Goal: Task Accomplishment & Management: Use online tool/utility

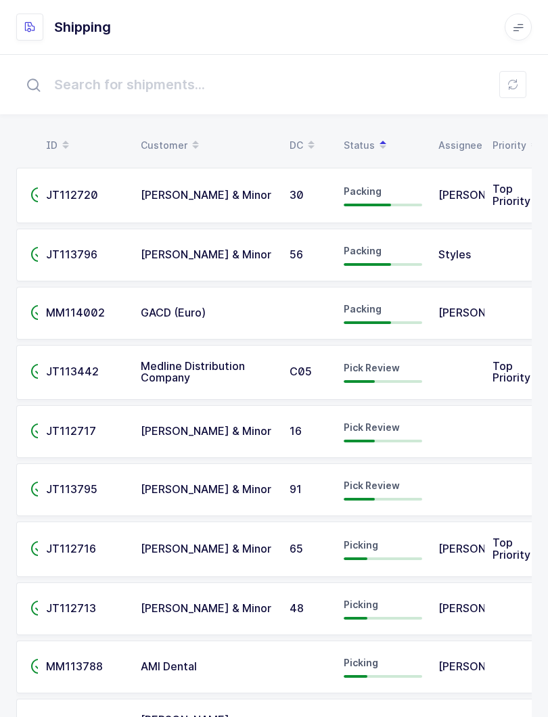
click at [125, 367] on td "JT113442" at bounding box center [85, 372] width 95 height 55
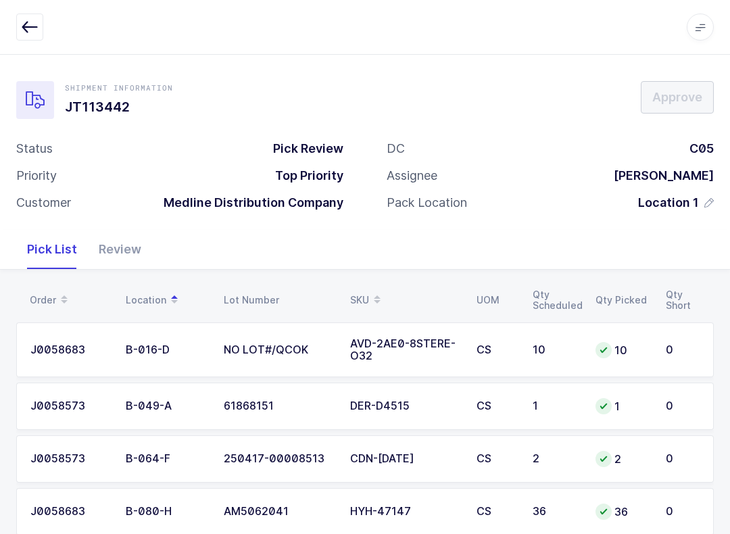
click at [122, 248] on div "Review" at bounding box center [120, 249] width 64 height 39
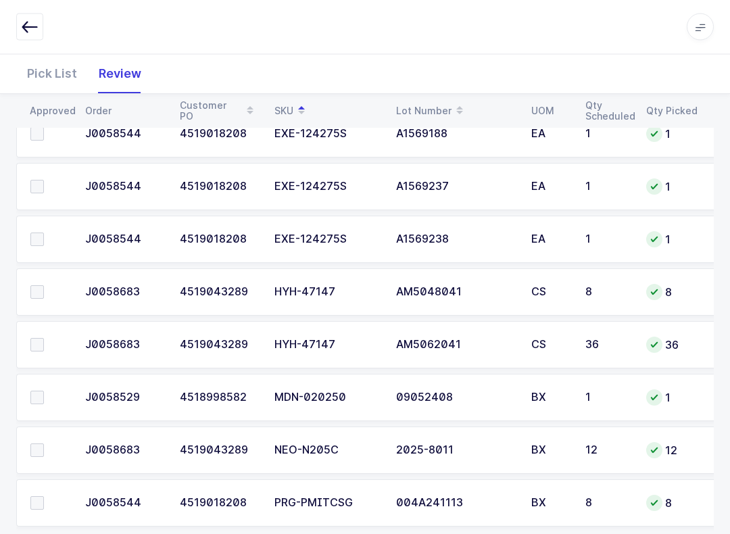
scroll to position [747, 0]
click at [41, 286] on span at bounding box center [37, 292] width 14 height 14
click at [44, 285] on input "checkbox" at bounding box center [44, 285] width 0 height 0
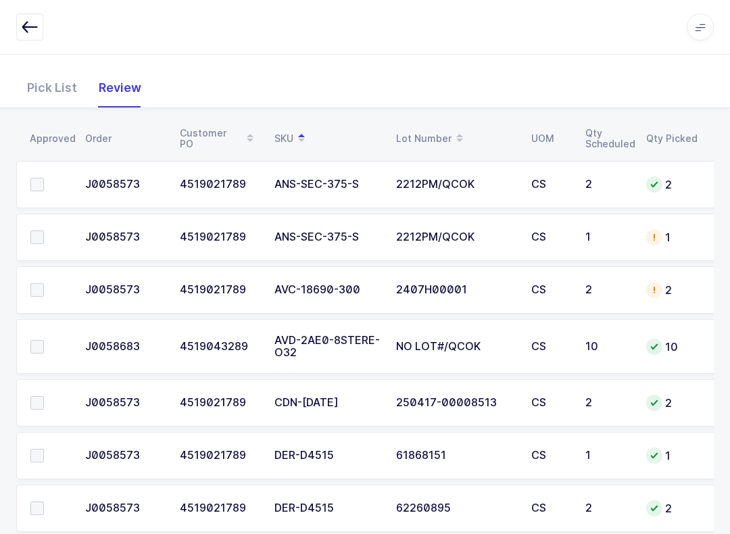
scroll to position [139, 0]
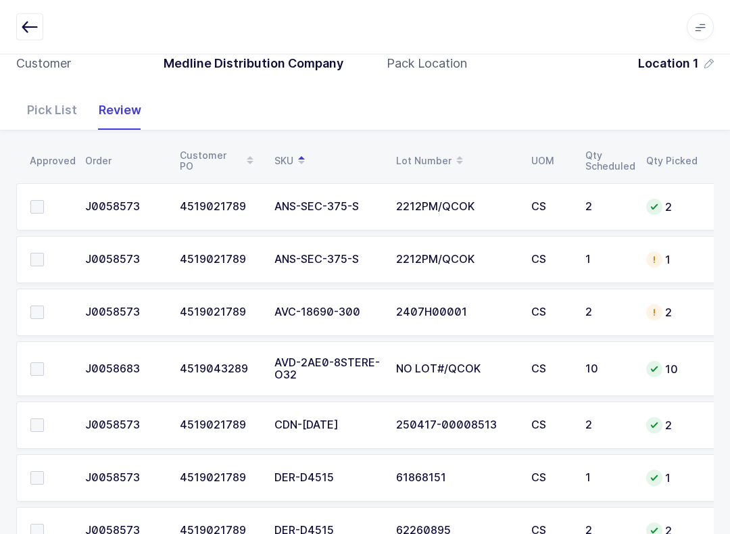
click at [41, 423] on span at bounding box center [37, 426] width 14 height 14
click at [44, 419] on input "checkbox" at bounding box center [44, 419] width 0 height 0
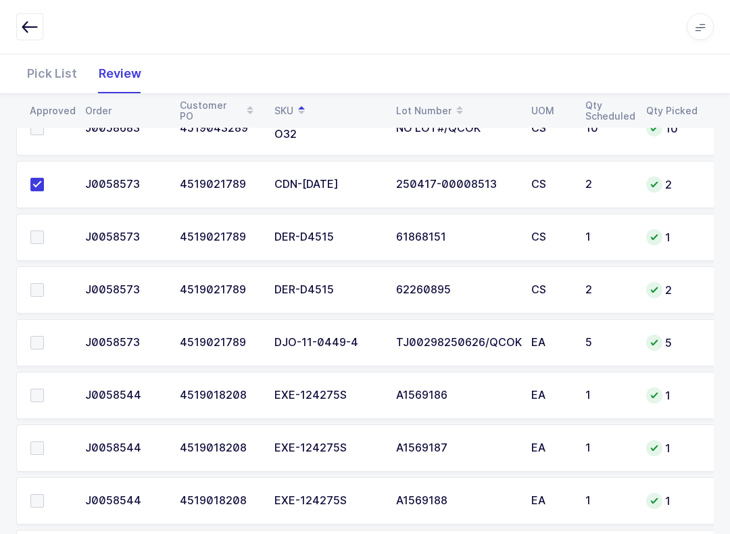
scroll to position [378, 0]
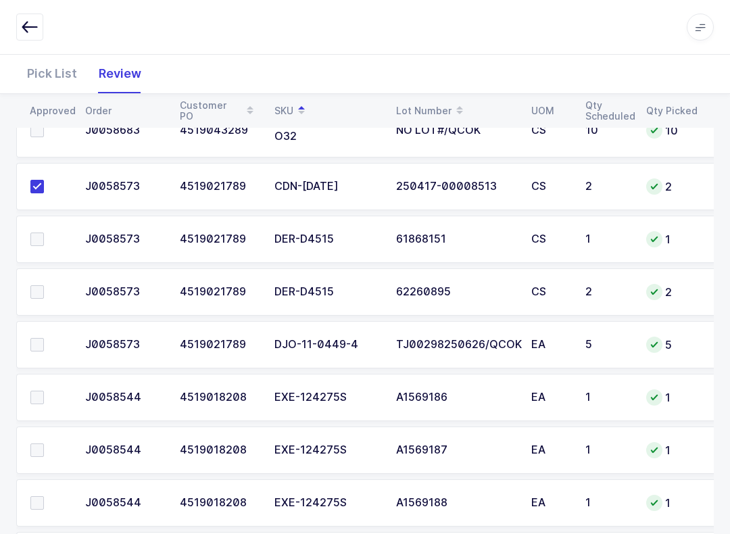
click at [45, 233] on label at bounding box center [49, 240] width 39 height 14
click at [44, 233] on input "checkbox" at bounding box center [44, 233] width 0 height 0
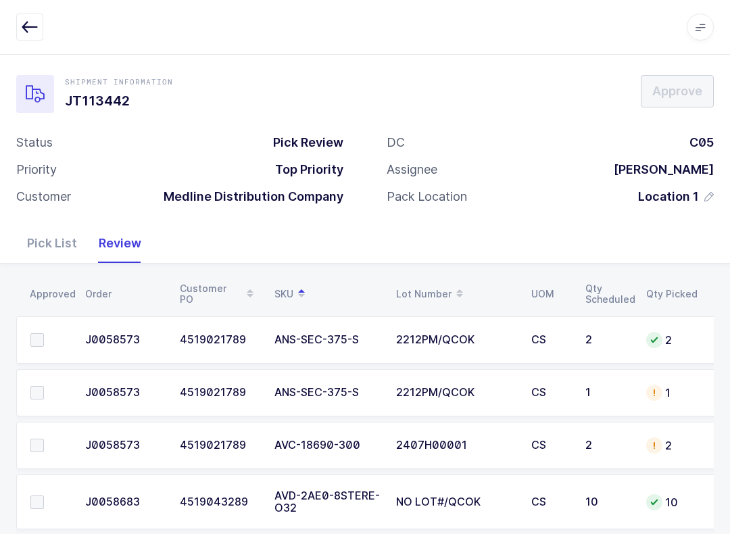
scroll to position [0, 0]
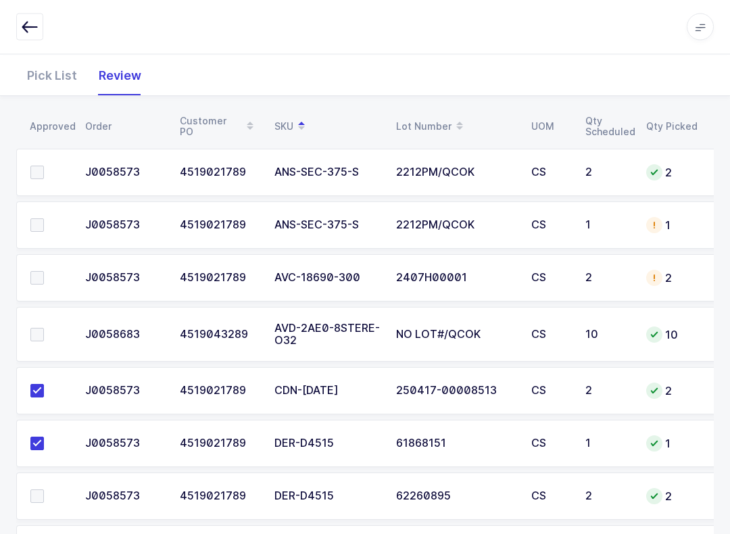
click at [43, 332] on span at bounding box center [37, 336] width 14 height 14
click at [44, 329] on input "checkbox" at bounding box center [44, 329] width 0 height 0
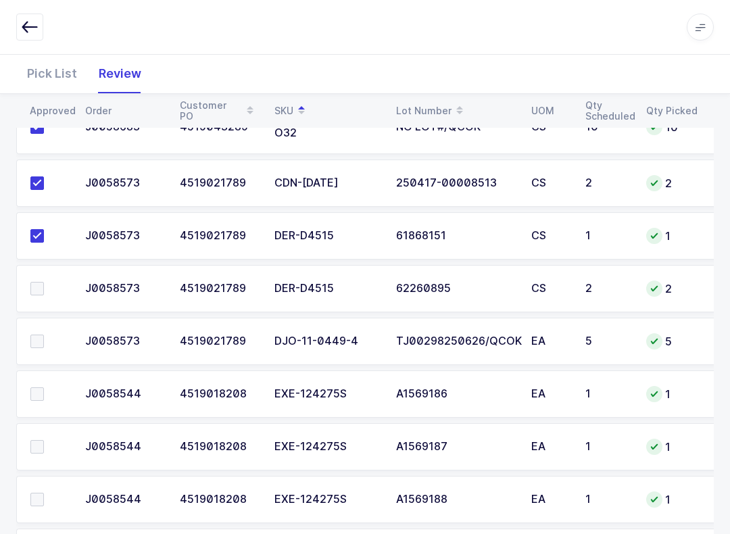
scroll to position [401, 0]
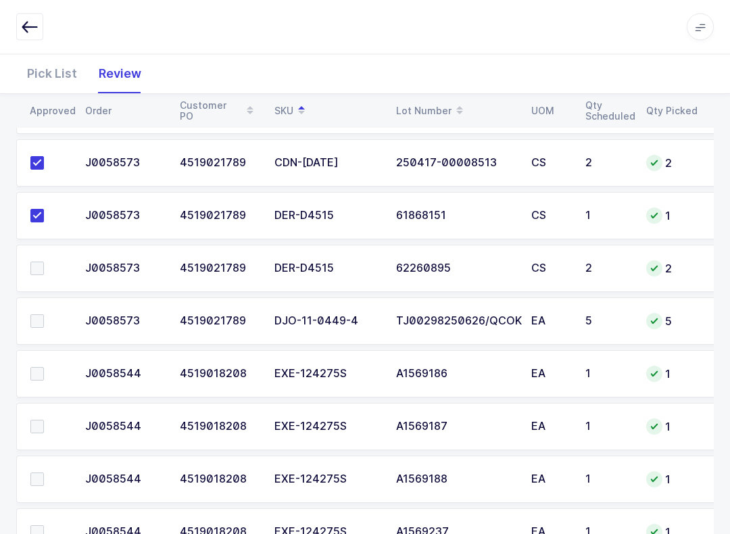
click at [35, 316] on span at bounding box center [37, 322] width 14 height 14
click at [44, 315] on input "checkbox" at bounding box center [44, 315] width 0 height 0
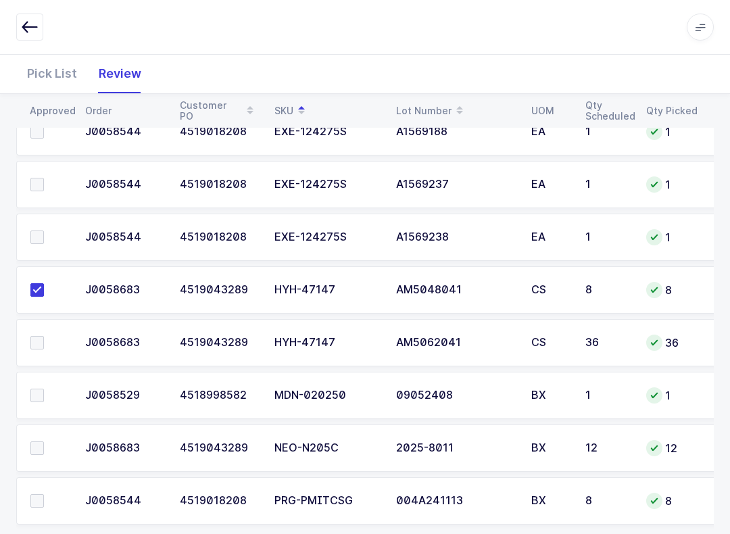
scroll to position [749, 0]
click at [41, 400] on span at bounding box center [37, 397] width 14 height 14
click at [44, 390] on input "checkbox" at bounding box center [44, 390] width 0 height 0
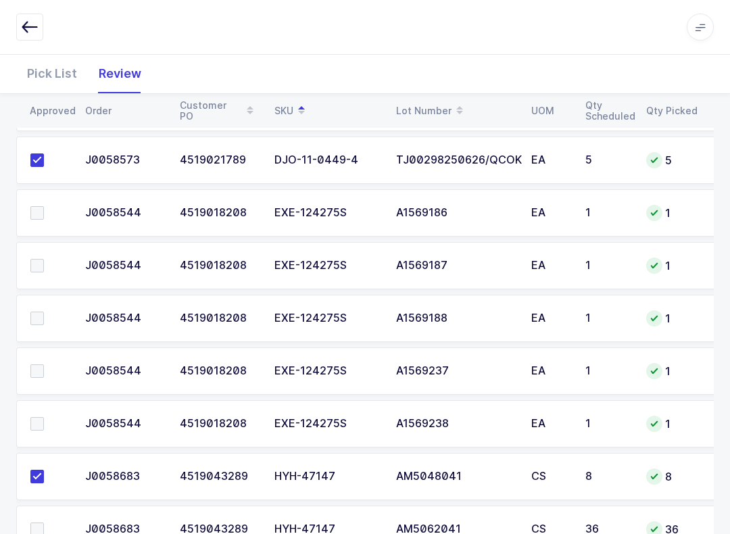
scroll to position [563, 0]
click at [34, 408] on td at bounding box center [46, 423] width 61 height 47
click at [40, 373] on span at bounding box center [37, 371] width 14 height 14
click at [44, 364] on input "checkbox" at bounding box center [44, 364] width 0 height 0
click at [29, 325] on td at bounding box center [46, 317] width 61 height 47
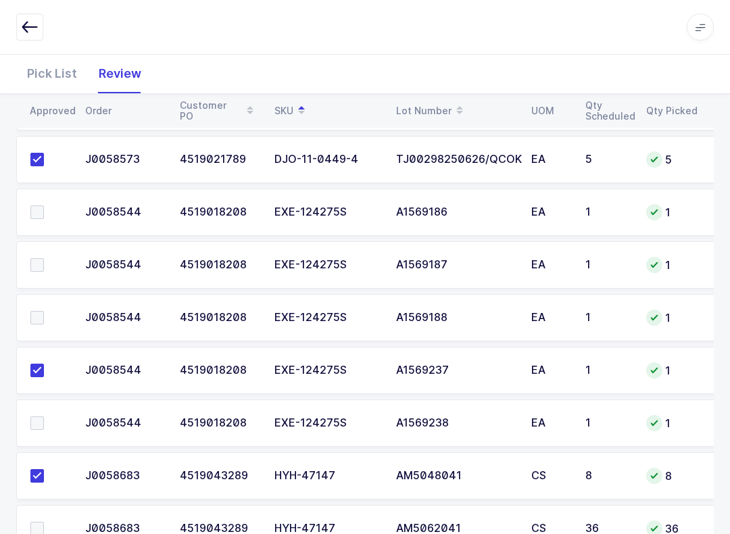
click at [42, 417] on span at bounding box center [37, 424] width 14 height 14
click at [44, 417] on input "checkbox" at bounding box center [44, 417] width 0 height 0
click at [42, 311] on span at bounding box center [37, 318] width 14 height 14
click at [44, 311] on input "checkbox" at bounding box center [44, 311] width 0 height 0
click at [47, 258] on label at bounding box center [49, 265] width 39 height 14
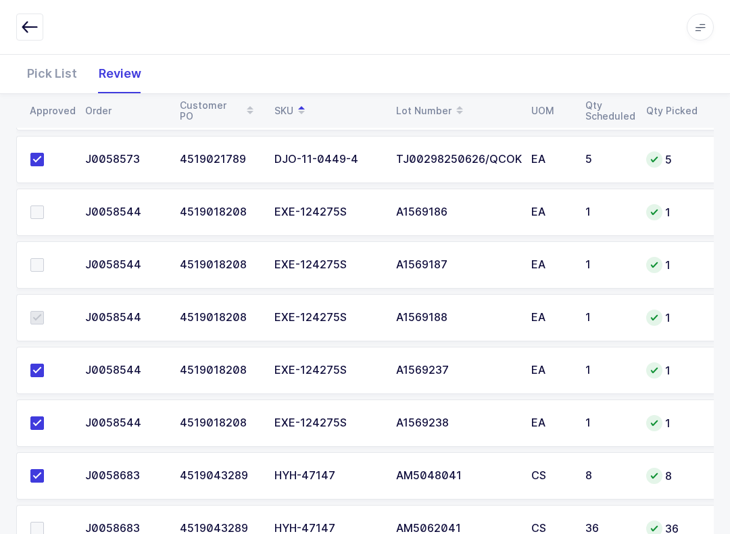
click at [44, 258] on input "checkbox" at bounding box center [44, 258] width 0 height 0
click at [34, 214] on span at bounding box center [37, 213] width 14 height 14
click at [44, 206] on input "checkbox" at bounding box center [44, 206] width 0 height 0
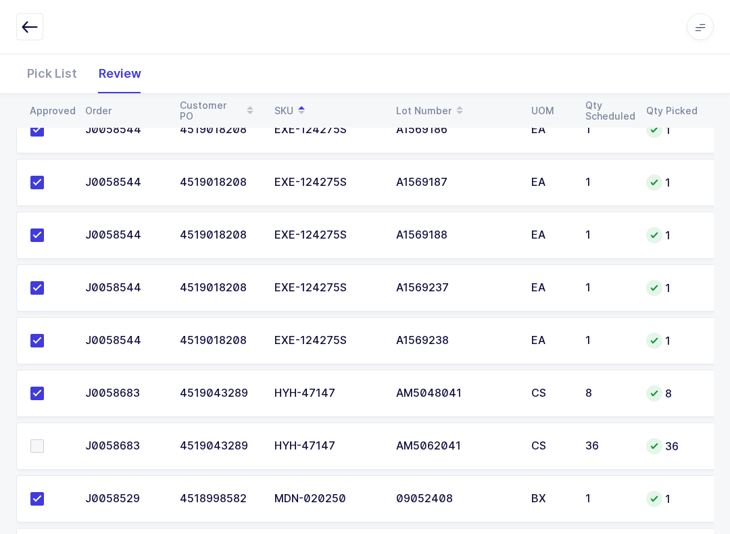
scroll to position [770, 0]
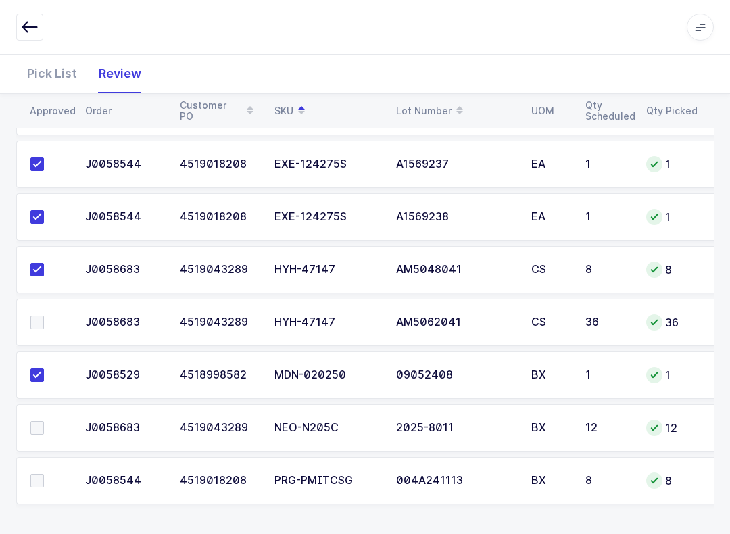
click at [36, 316] on span at bounding box center [37, 323] width 14 height 14
click at [44, 316] on input "checkbox" at bounding box center [44, 316] width 0 height 0
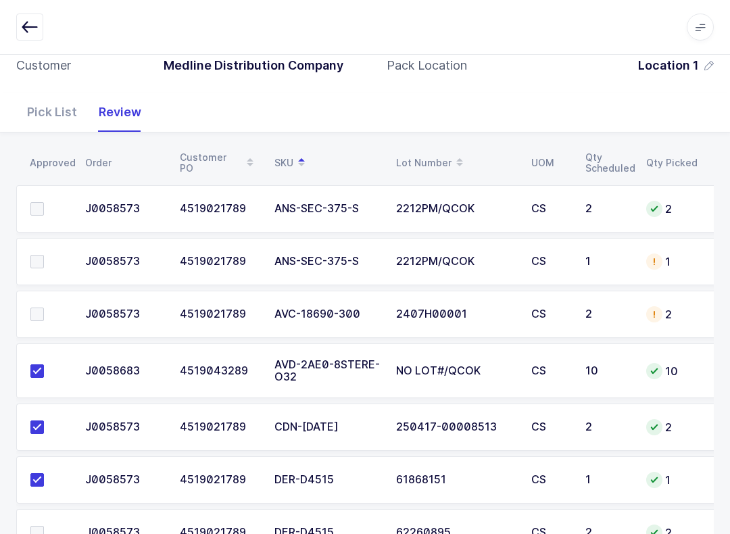
scroll to position [99, 0]
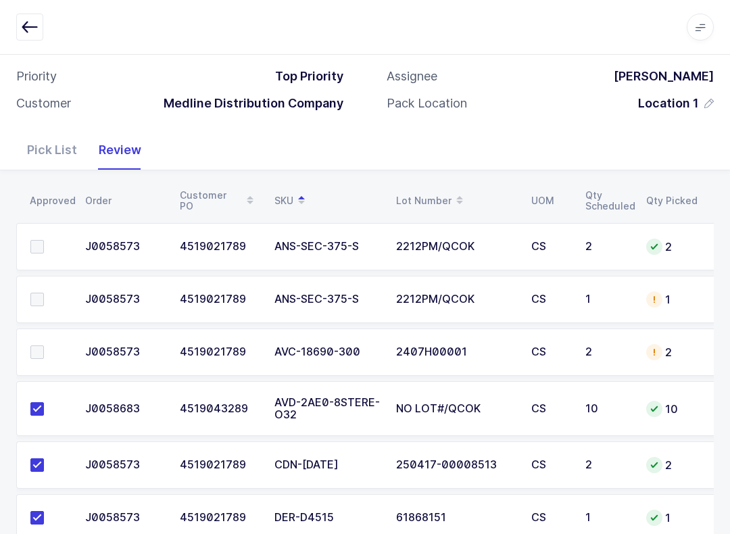
click at [33, 240] on span at bounding box center [37, 247] width 14 height 14
click at [44, 240] on input "checkbox" at bounding box center [44, 240] width 0 height 0
click at [35, 300] on span at bounding box center [37, 300] width 14 height 14
click at [44, 293] on input "checkbox" at bounding box center [44, 293] width 0 height 0
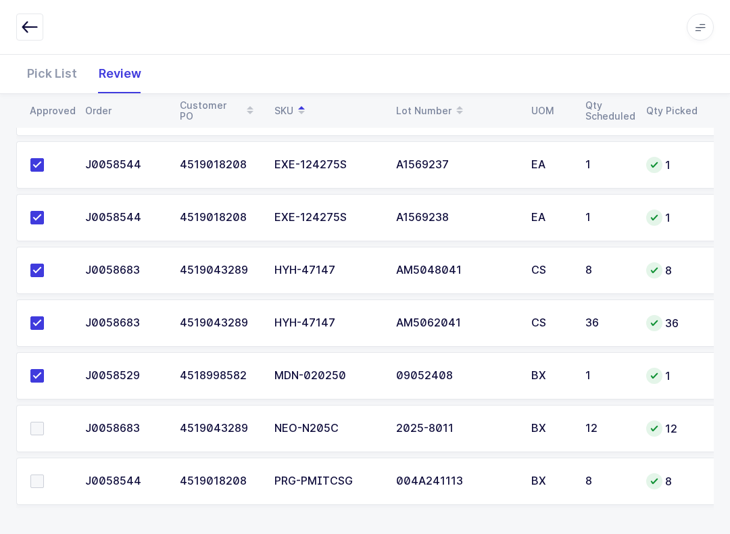
scroll to position [770, 0]
click at [60, 501] on td at bounding box center [46, 480] width 61 height 47
click at [41, 476] on span at bounding box center [37, 481] width 14 height 14
click at [44, 474] on input "checkbox" at bounding box center [44, 474] width 0 height 0
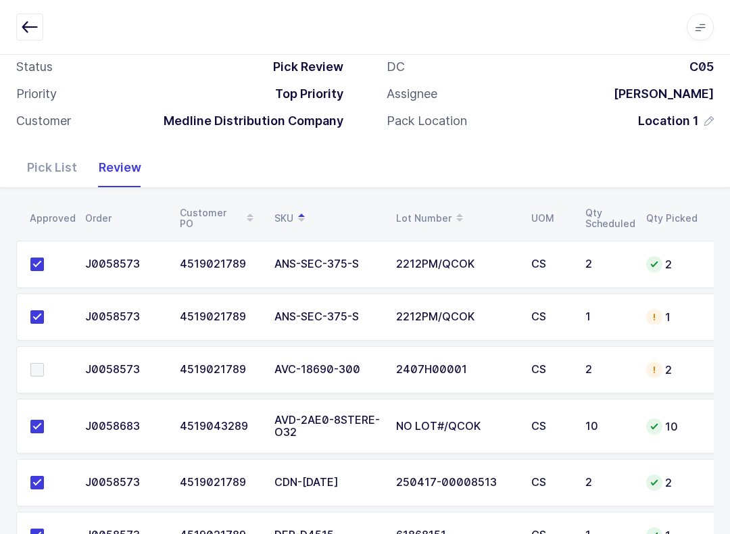
scroll to position [5, 0]
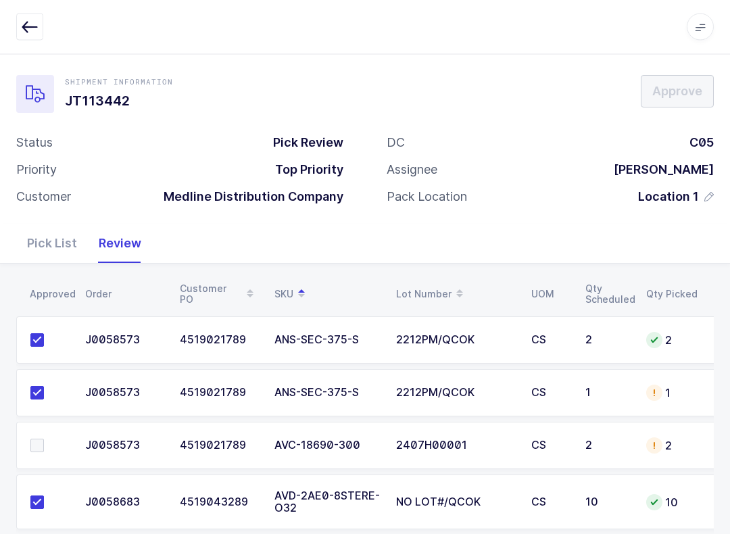
click at [47, 440] on label at bounding box center [49, 447] width 39 height 14
click at [44, 440] on input "checkbox" at bounding box center [44, 440] width 0 height 0
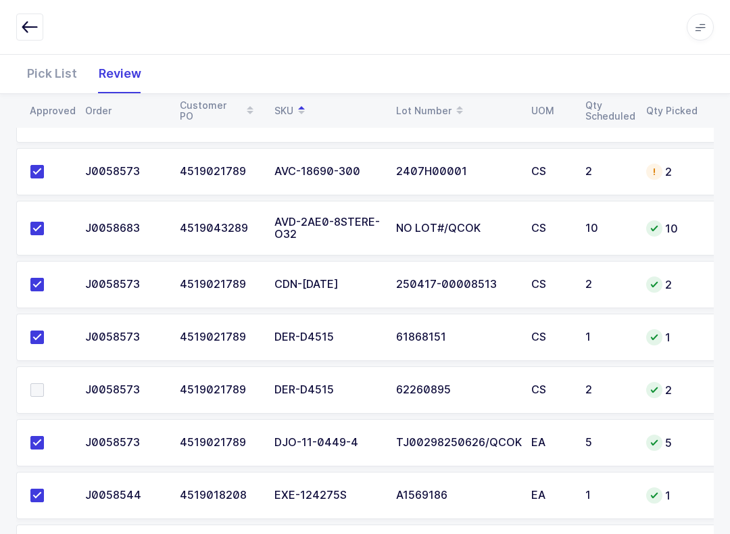
scroll to position [282, 0]
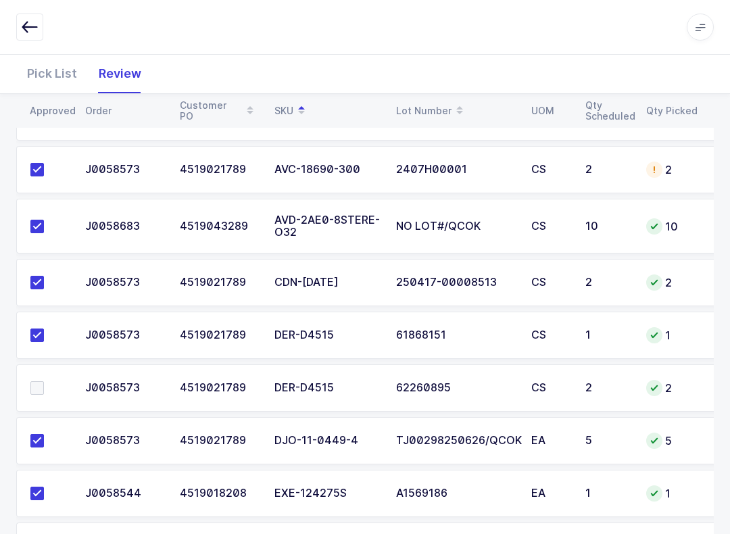
click at [43, 376] on td at bounding box center [46, 387] width 61 height 47
click at [43, 386] on span at bounding box center [37, 388] width 14 height 14
click at [44, 381] on input "checkbox" at bounding box center [44, 381] width 0 height 0
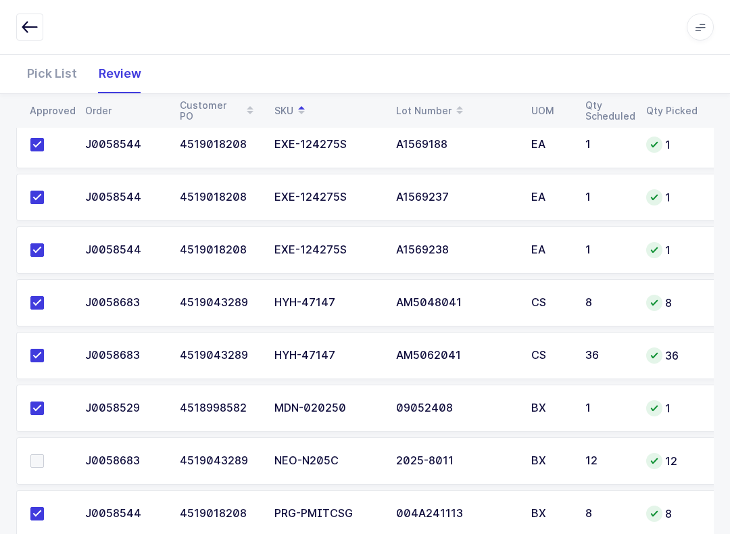
scroll to position [770, 0]
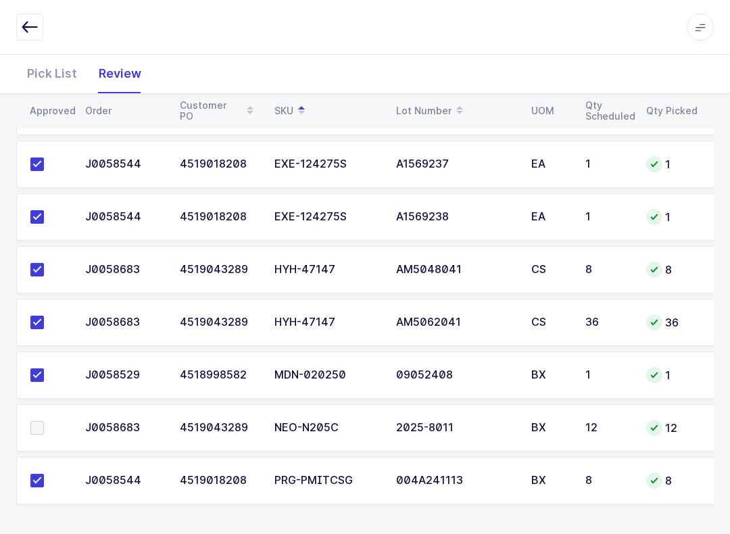
click at [40, 413] on td at bounding box center [46, 427] width 61 height 47
click at [32, 421] on span at bounding box center [37, 428] width 14 height 14
click at [44, 421] on input "checkbox" at bounding box center [44, 421] width 0 height 0
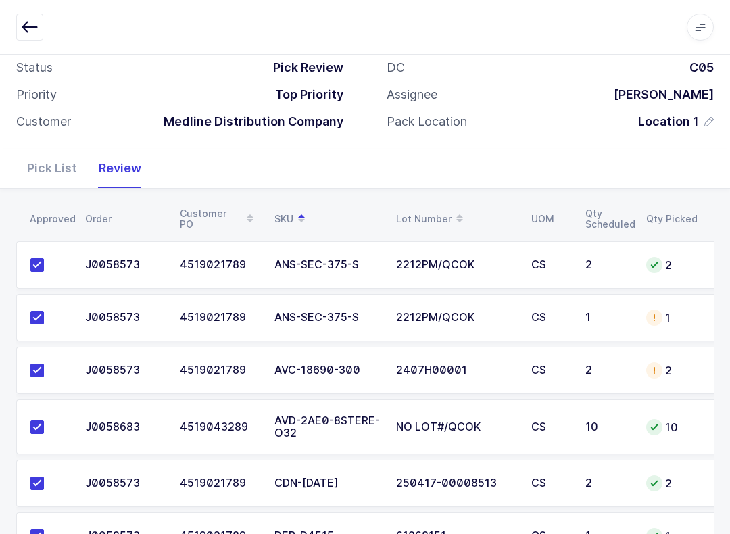
scroll to position [28, 0]
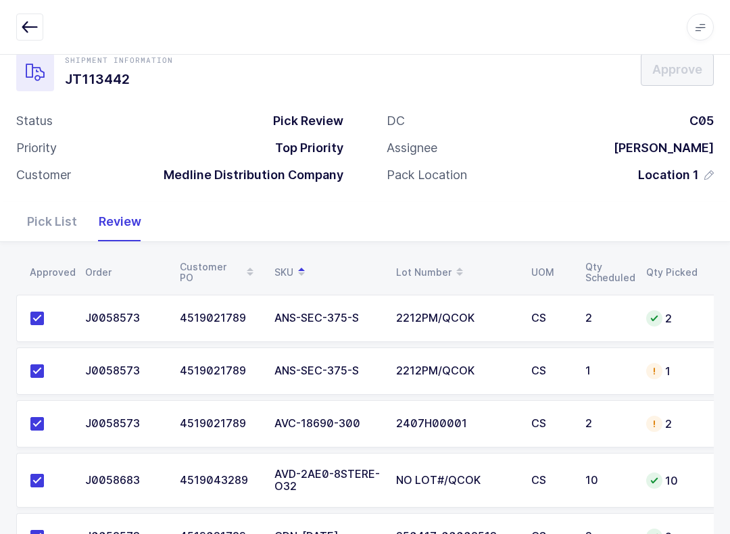
click at [45, 212] on div "Pick List" at bounding box center [52, 221] width 72 height 39
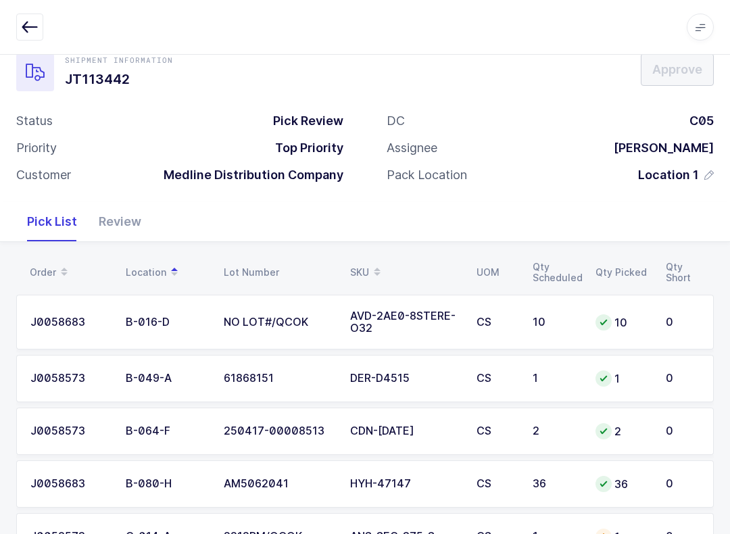
click at [361, 256] on table "Order Location Lot Number SKU UOM Qty Scheduled Qty Picked Qty Short" at bounding box center [365, 273] width 698 height 34
click at [364, 256] on table "Order Location Lot Number SKU UOM Qty Scheduled Qty Picked Qty Short" at bounding box center [365, 273] width 698 height 34
click at [370, 271] on span at bounding box center [377, 272] width 16 height 23
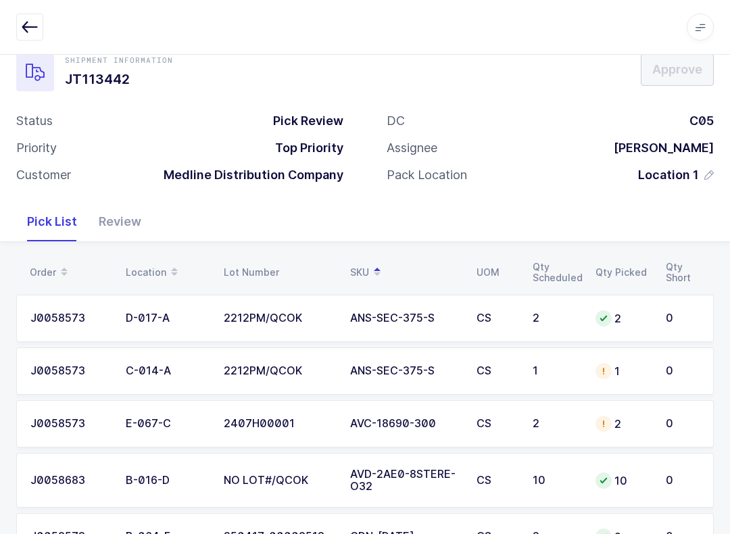
click at [47, 360] on td "J0058573" at bounding box center [66, 371] width 101 height 47
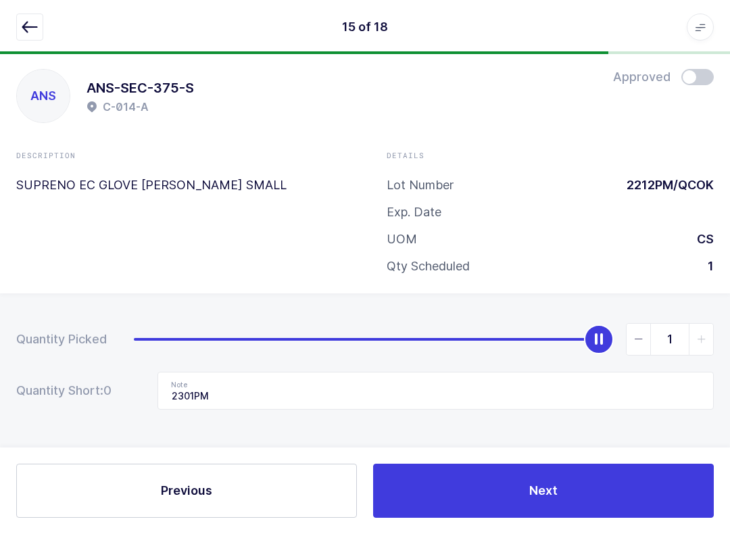
scroll to position [14, 0]
click at [547, 337] on icon "slider between 0 and 1" at bounding box center [638, 339] width 9 height 9
type input "0"
click at [250, 402] on input "2301PM" at bounding box center [436, 391] width 557 height 38
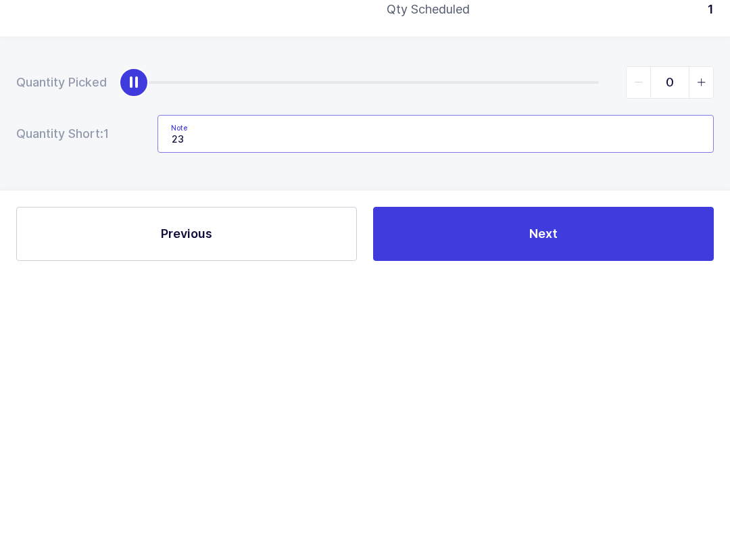
type input "2"
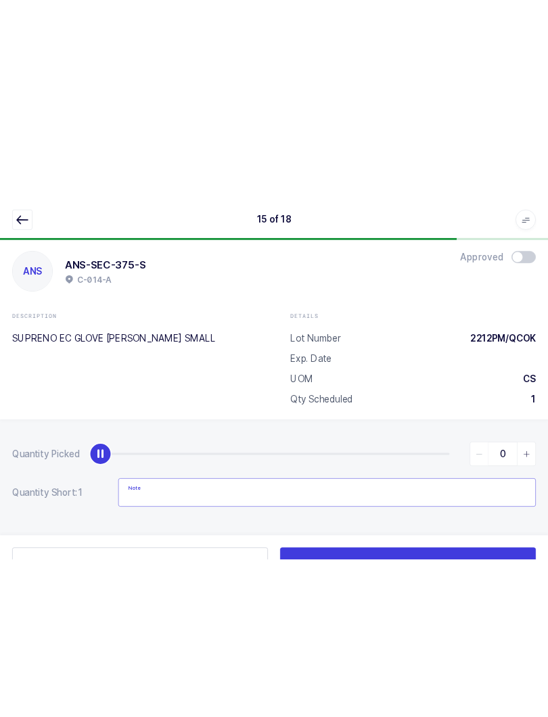
scroll to position [0, 0]
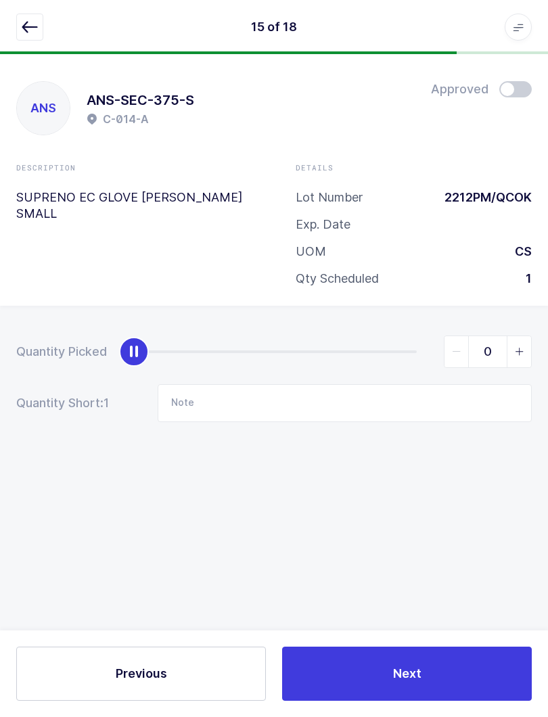
click at [34, 20] on icon "button" at bounding box center [30, 27] width 16 height 16
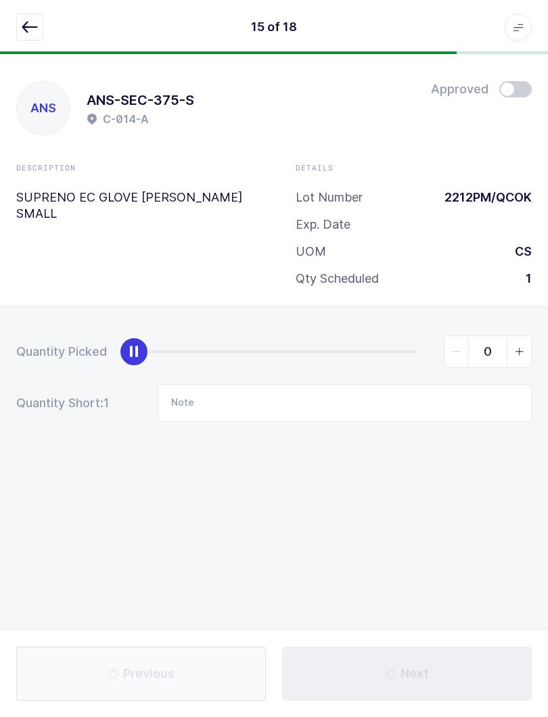
click at [41, 28] on button "button" at bounding box center [29, 27] width 27 height 27
click at [31, 16] on button "button" at bounding box center [29, 27] width 27 height 27
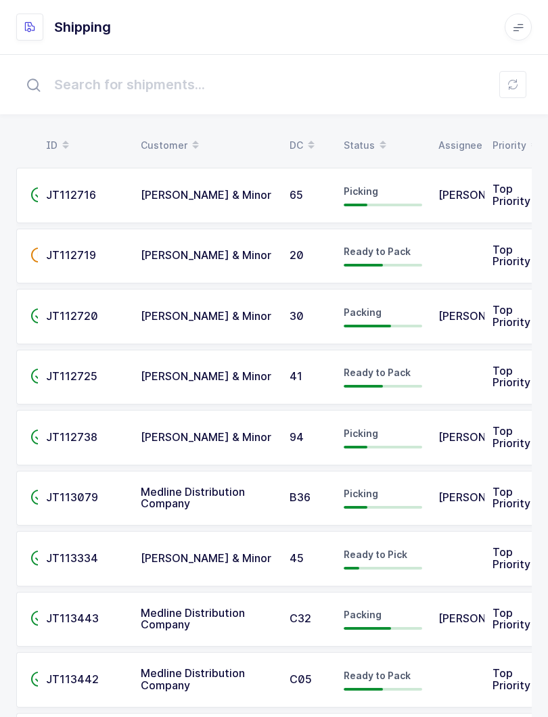
click at [364, 138] on div "Status" at bounding box center [383, 145] width 78 height 23
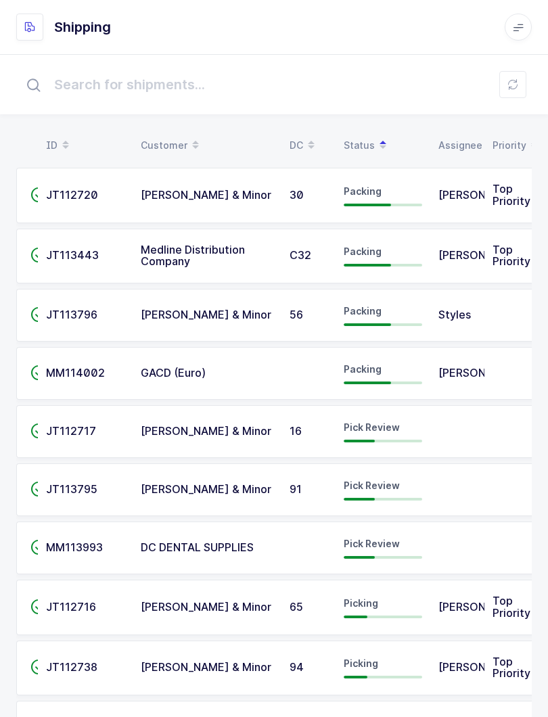
click at [390, 438] on div "Pick Review" at bounding box center [383, 432] width 78 height 22
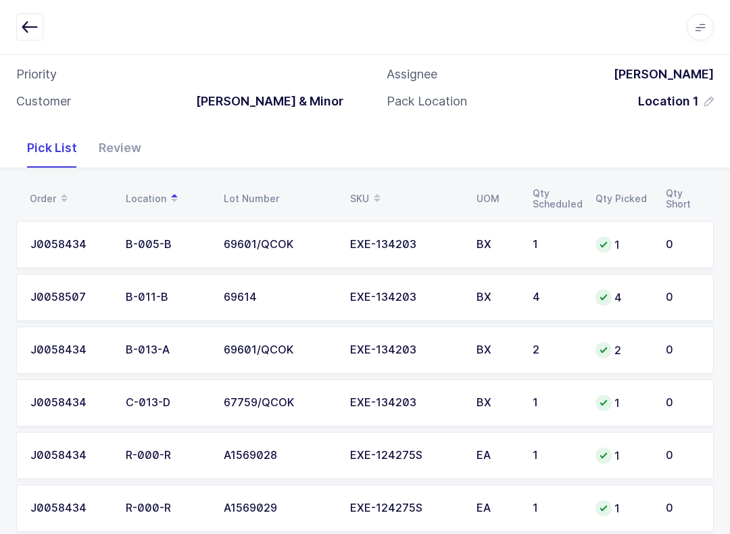
scroll to position [89, 0]
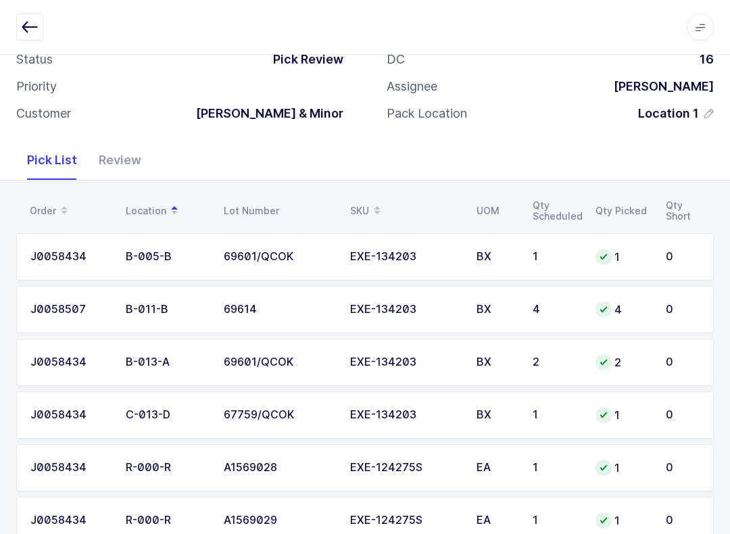
click at [126, 174] on div "Review" at bounding box center [120, 160] width 64 height 39
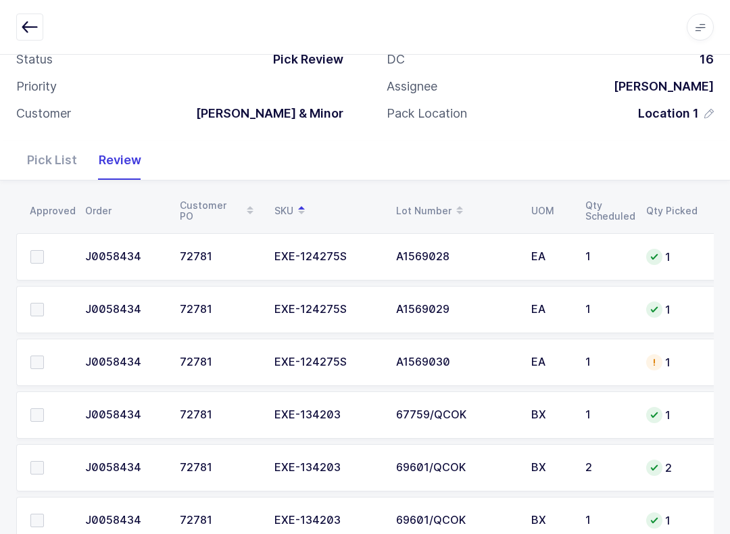
click at [41, 356] on span at bounding box center [37, 363] width 14 height 14
click at [44, 356] on input "checkbox" at bounding box center [44, 356] width 0 height 0
click at [56, 324] on td at bounding box center [46, 309] width 61 height 47
click at [44, 261] on label at bounding box center [49, 257] width 39 height 14
click at [44, 250] on input "checkbox" at bounding box center [44, 250] width 0 height 0
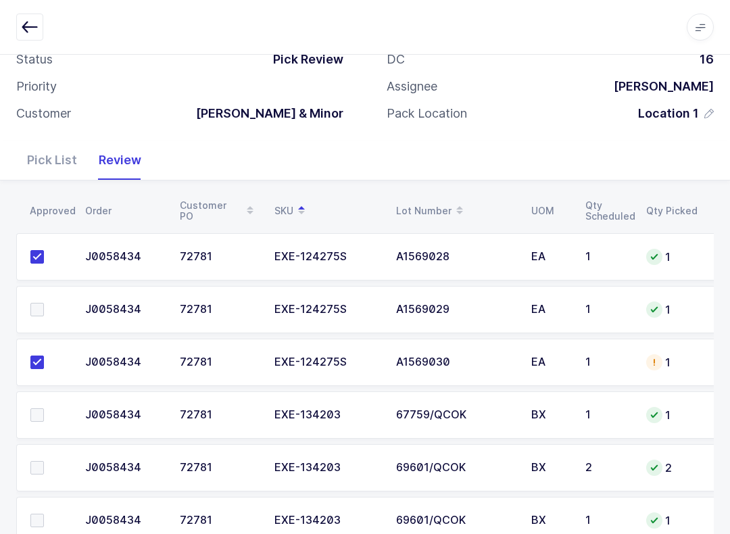
click at [47, 303] on label at bounding box center [49, 310] width 39 height 14
click at [44, 303] on input "checkbox" at bounding box center [44, 303] width 0 height 0
click at [55, 350] on td at bounding box center [46, 362] width 61 height 47
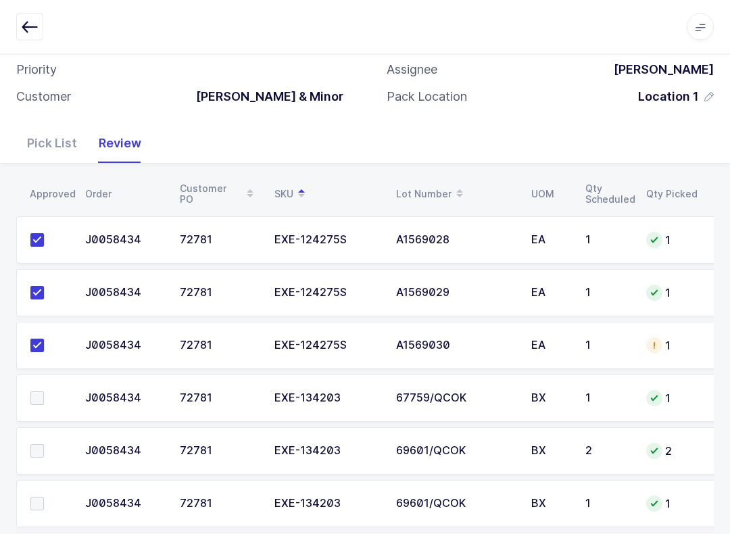
scroll to position [183, 0]
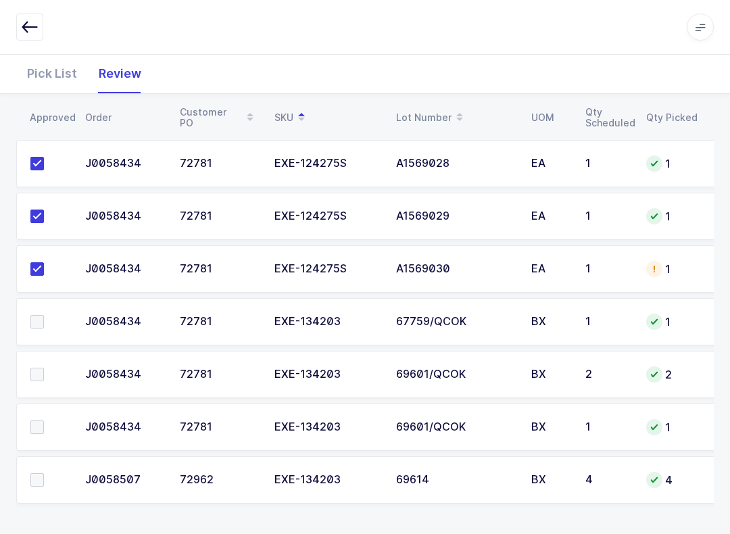
click at [41, 473] on span at bounding box center [37, 480] width 14 height 14
click at [44, 473] on input "checkbox" at bounding box center [44, 473] width 0 height 0
click at [45, 429] on label at bounding box center [49, 428] width 39 height 14
click at [44, 421] on input "checkbox" at bounding box center [44, 421] width 0 height 0
click at [42, 386] on td at bounding box center [46, 374] width 61 height 47
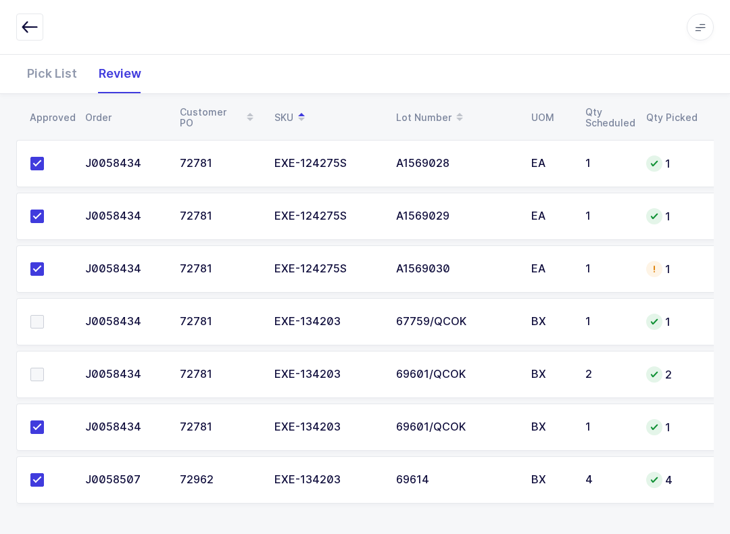
click at [43, 318] on span at bounding box center [37, 322] width 14 height 14
click at [44, 315] on input "checkbox" at bounding box center [44, 315] width 0 height 0
click at [45, 368] on label at bounding box center [49, 375] width 39 height 14
click at [44, 368] on input "checkbox" at bounding box center [44, 368] width 0 height 0
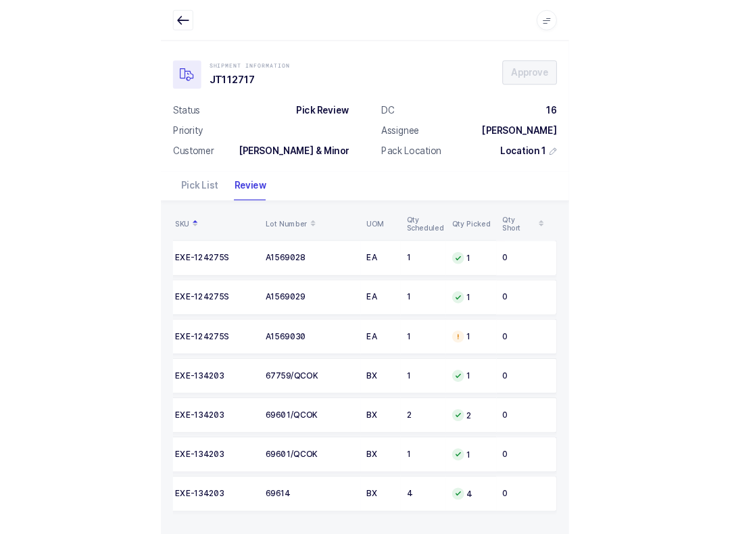
scroll to position [0, 73]
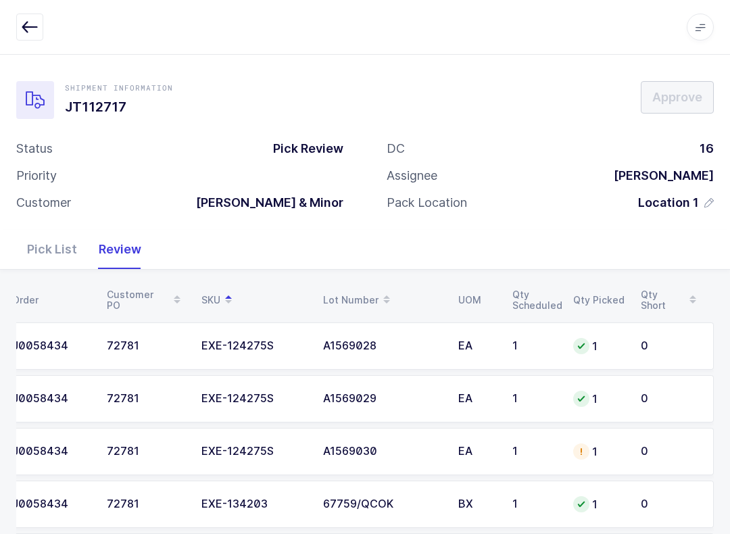
click at [547, 452] on td "1" at bounding box center [534, 451] width 61 height 47
click at [62, 232] on div "Pick List" at bounding box center [52, 249] width 72 height 39
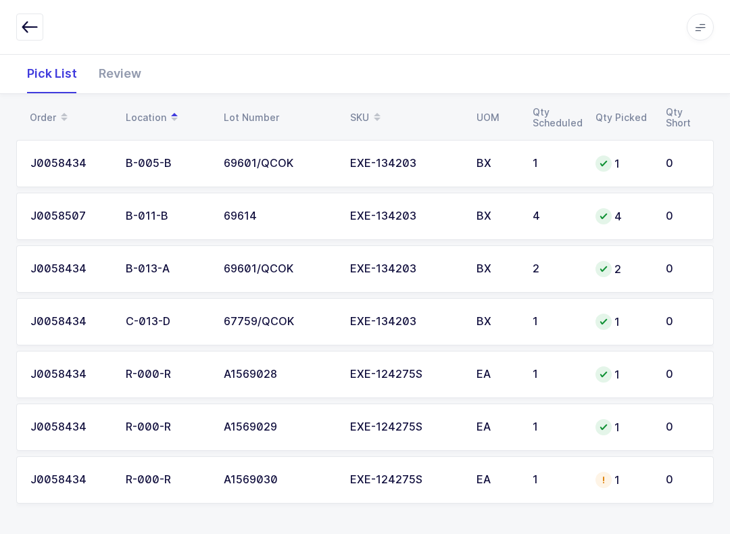
click at [399, 476] on div "EXE-124275S" at bounding box center [405, 480] width 110 height 12
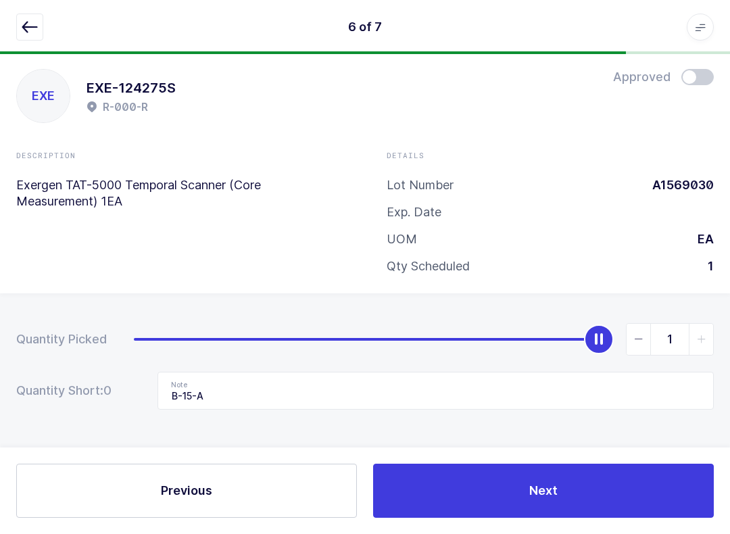
scroll to position [0, 0]
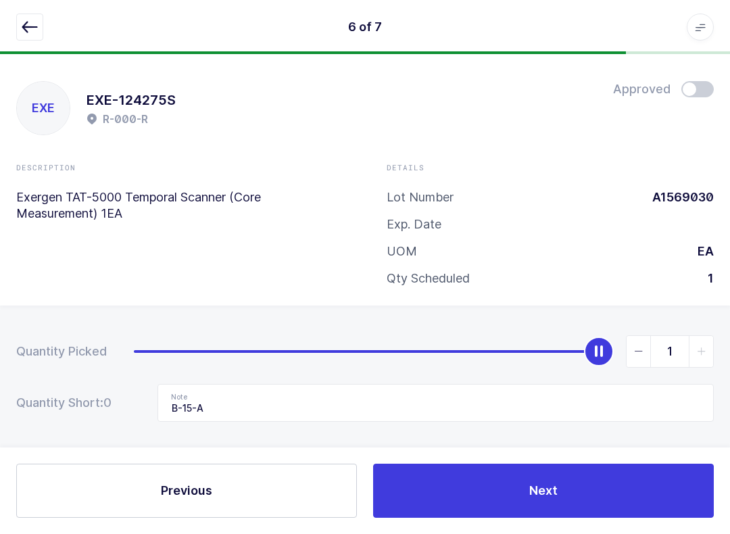
click at [530, 502] on button "Next" at bounding box center [543, 491] width 341 height 54
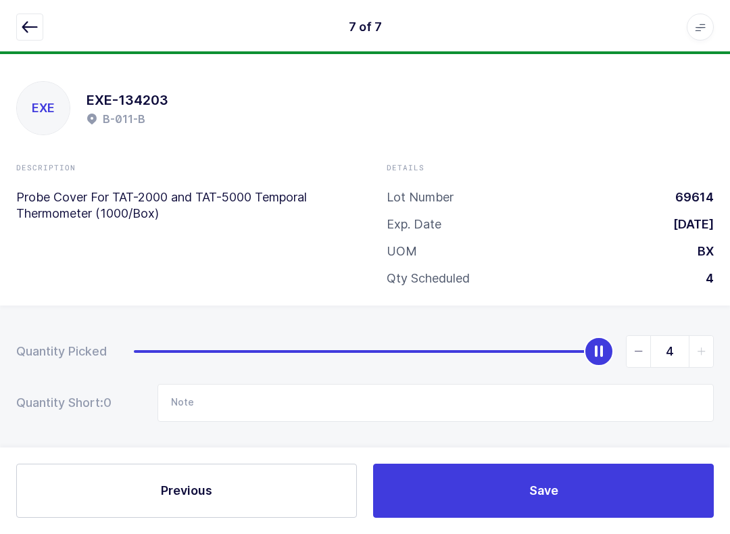
click at [498, 481] on button "Save" at bounding box center [543, 491] width 341 height 54
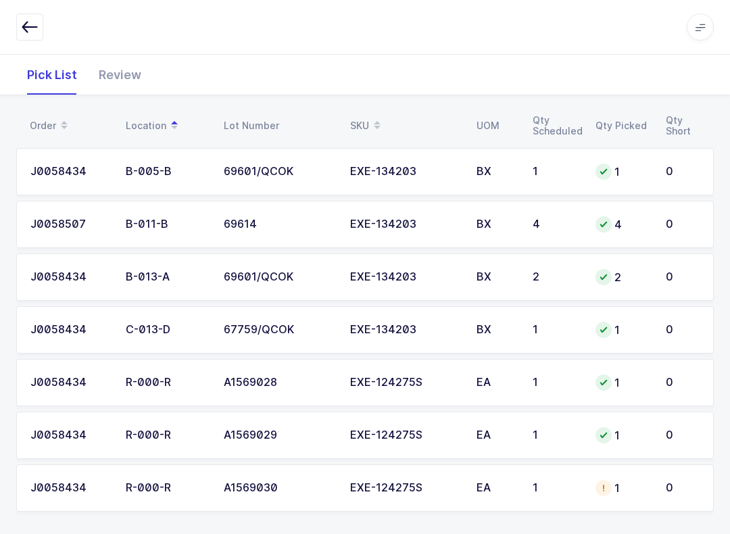
scroll to position [183, 0]
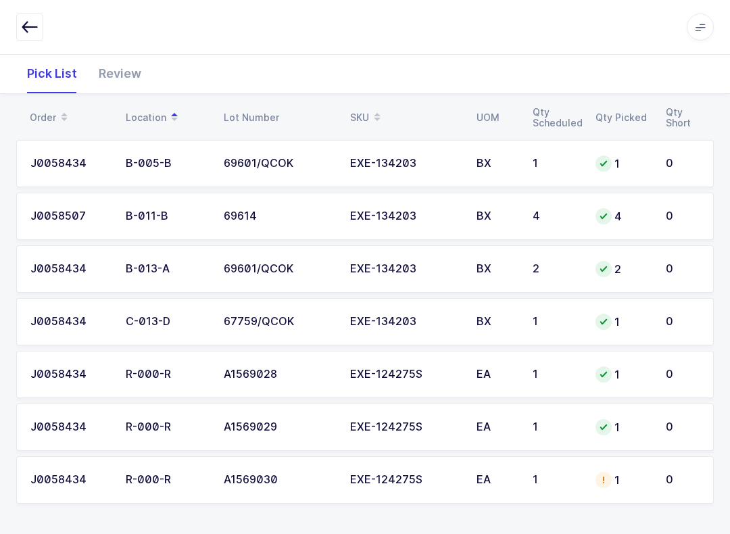
click at [547, 482] on div "1" at bounding box center [556, 480] width 47 height 12
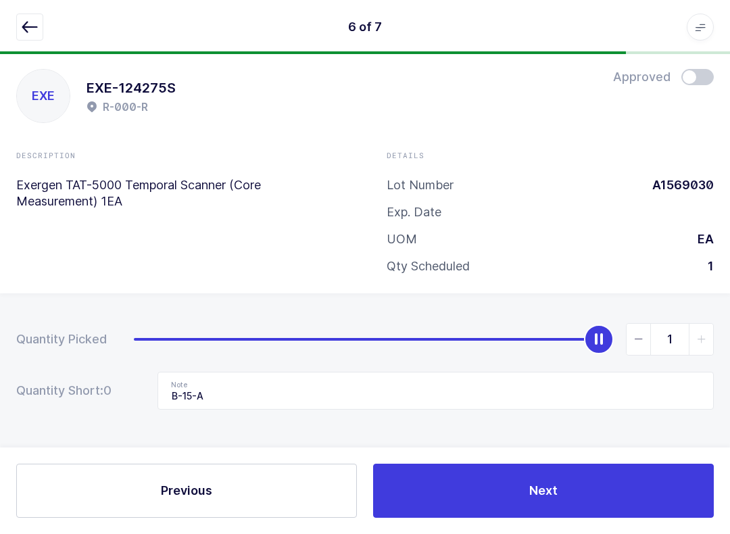
scroll to position [14, 0]
click at [547, 82] on span at bounding box center [698, 77] width 32 height 16
click at [547, 493] on button "Next" at bounding box center [543, 491] width 341 height 54
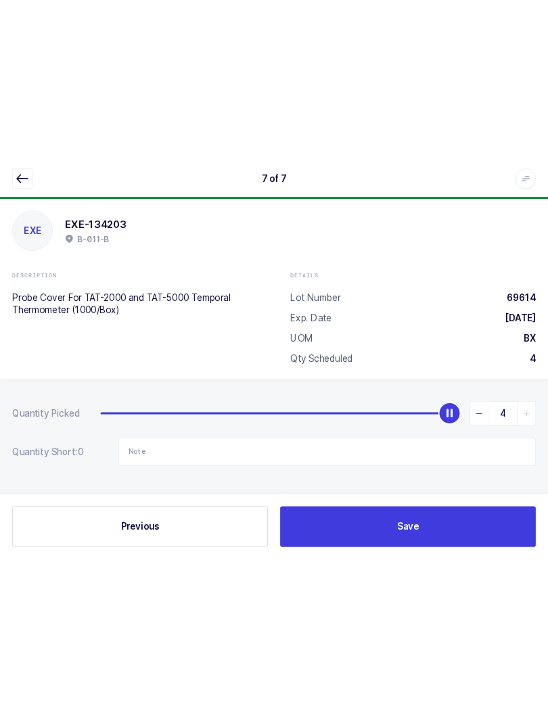
scroll to position [0, 0]
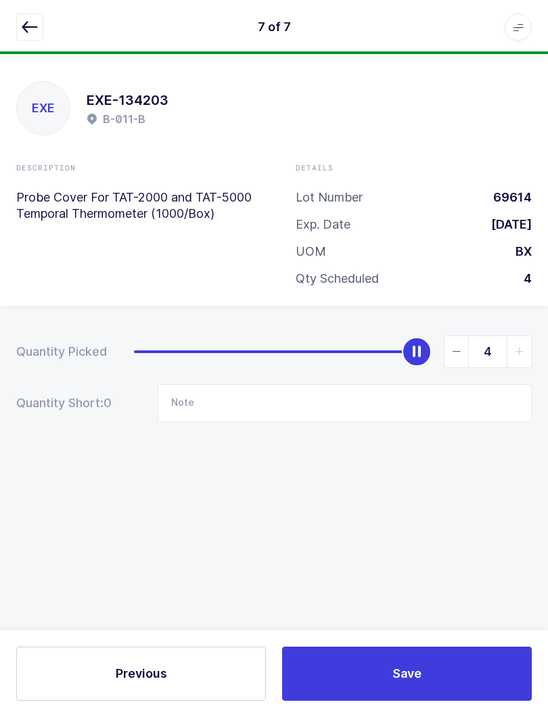
click at [473, 670] on button "Save" at bounding box center [407, 673] width 250 height 54
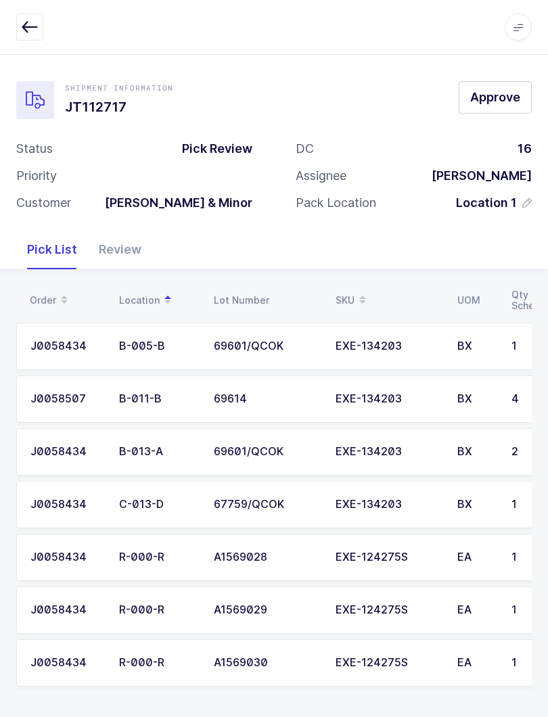
click at [498, 76] on div "Shipment Information JT112717 Approve Status Pick Review Priority Customer Owen…" at bounding box center [274, 142] width 548 height 176
click at [517, 91] on span "Approve" at bounding box center [495, 97] width 50 height 17
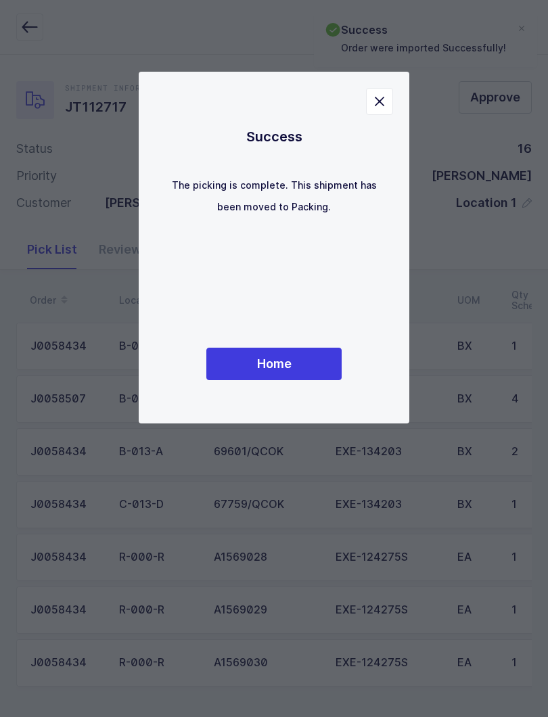
click at [290, 375] on button "Home" at bounding box center [273, 364] width 135 height 32
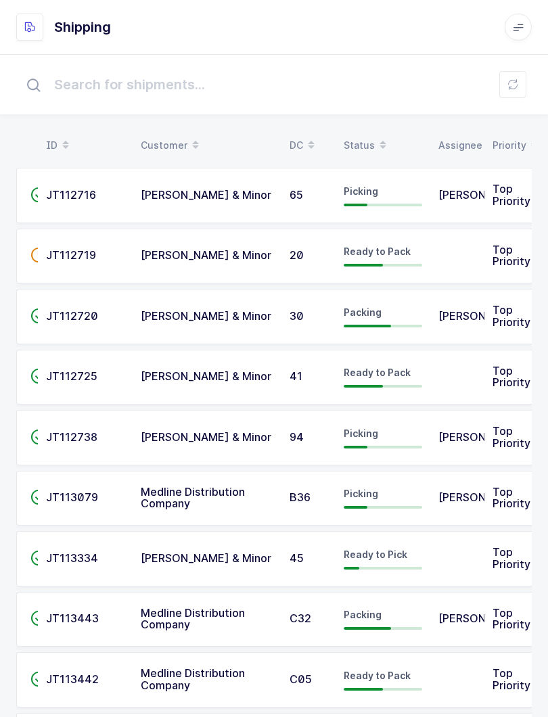
click at [364, 143] on div "Status" at bounding box center [383, 145] width 78 height 23
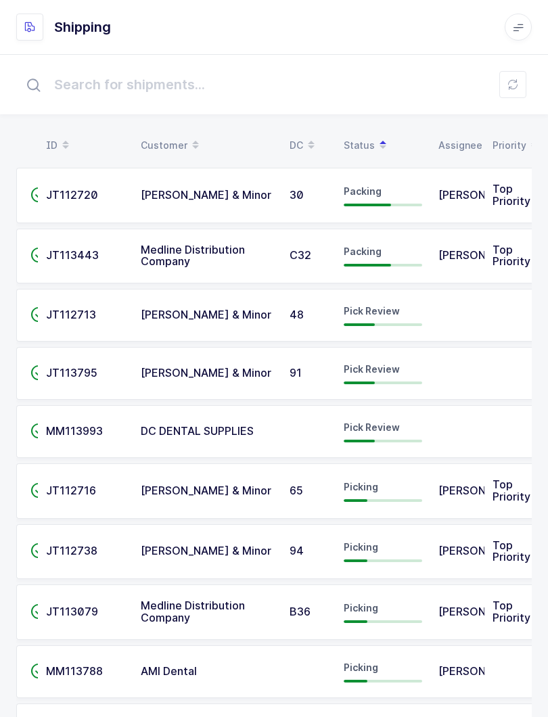
click at [402, 373] on div "Pick Review" at bounding box center [383, 373] width 78 height 22
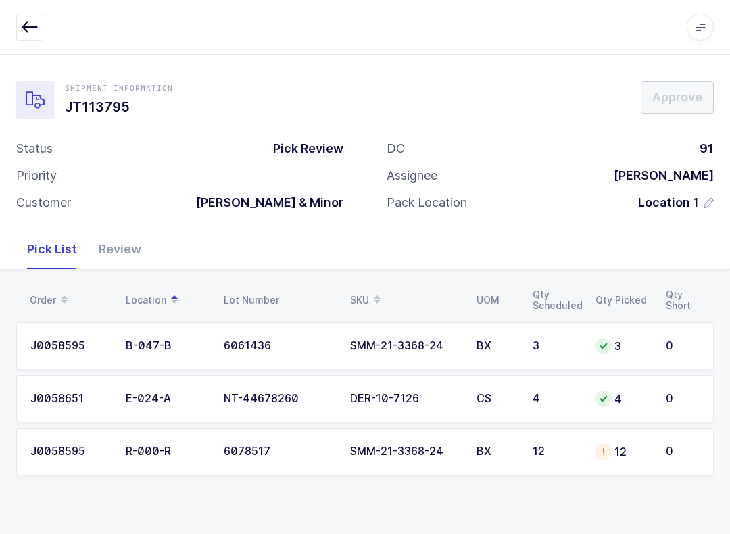
click at [122, 252] on div "Review" at bounding box center [120, 249] width 64 height 39
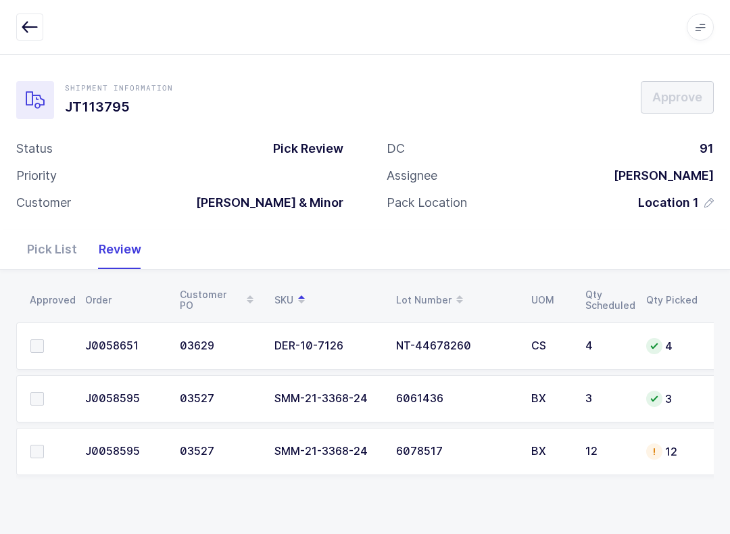
click at [30, 456] on span at bounding box center [37, 452] width 14 height 14
click at [44, 445] on input "checkbox" at bounding box center [44, 445] width 0 height 0
click at [46, 400] on label at bounding box center [49, 399] width 39 height 14
click at [44, 392] on input "checkbox" at bounding box center [44, 392] width 0 height 0
click at [33, 340] on span at bounding box center [37, 346] width 14 height 14
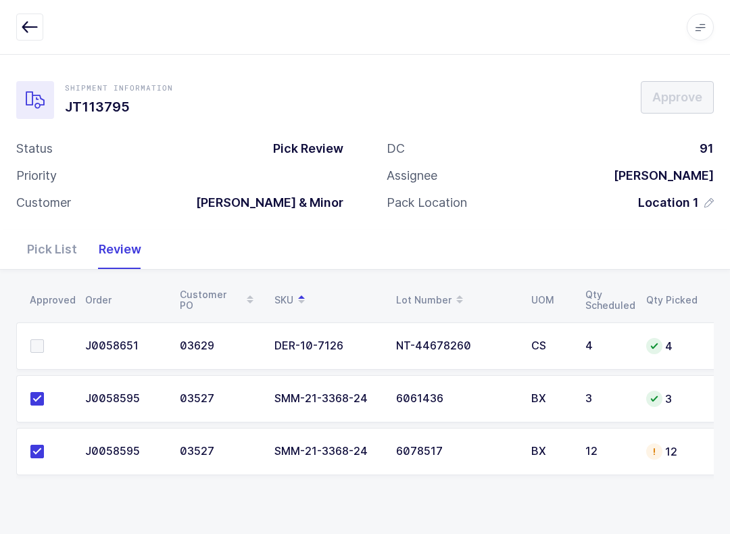
click at [44, 339] on input "checkbox" at bounding box center [44, 339] width 0 height 0
click at [29, 22] on icon "button" at bounding box center [30, 27] width 16 height 16
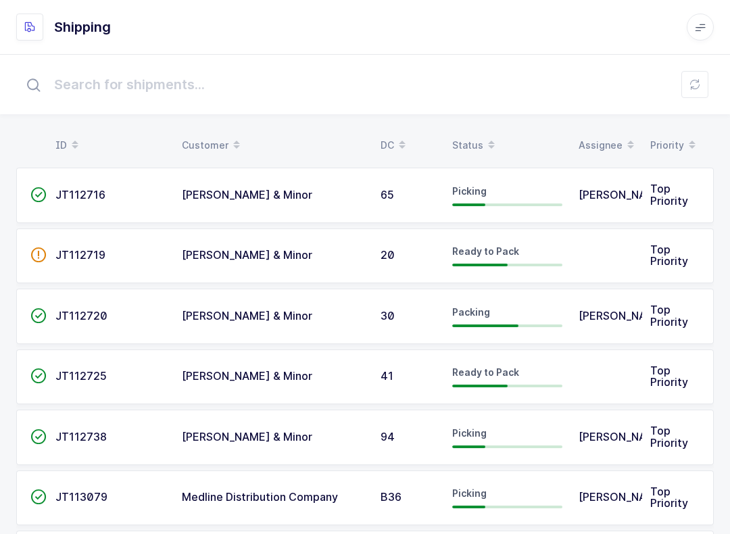
click at [474, 137] on div "Status" at bounding box center [507, 145] width 110 height 23
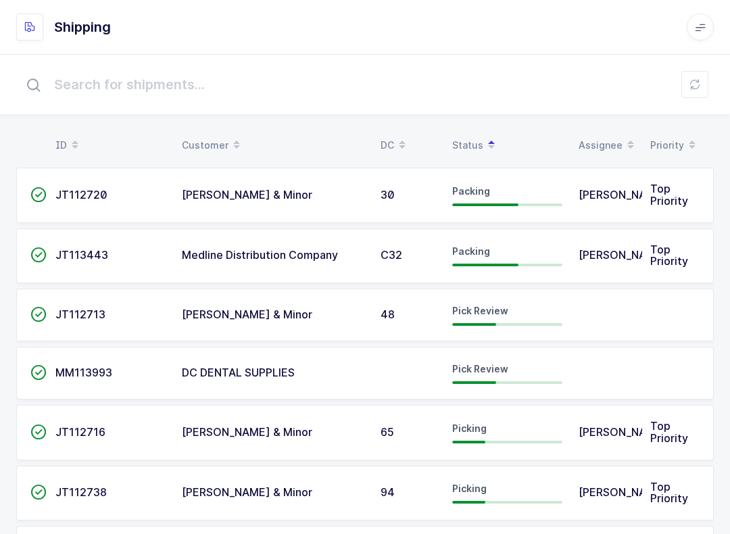
click at [76, 313] on span "JT112713" at bounding box center [80, 315] width 50 height 14
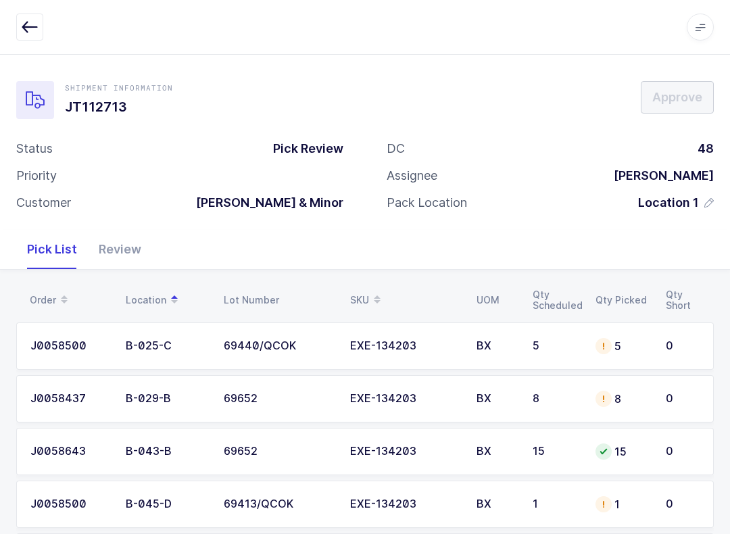
click at [117, 248] on div "Review" at bounding box center [120, 249] width 64 height 39
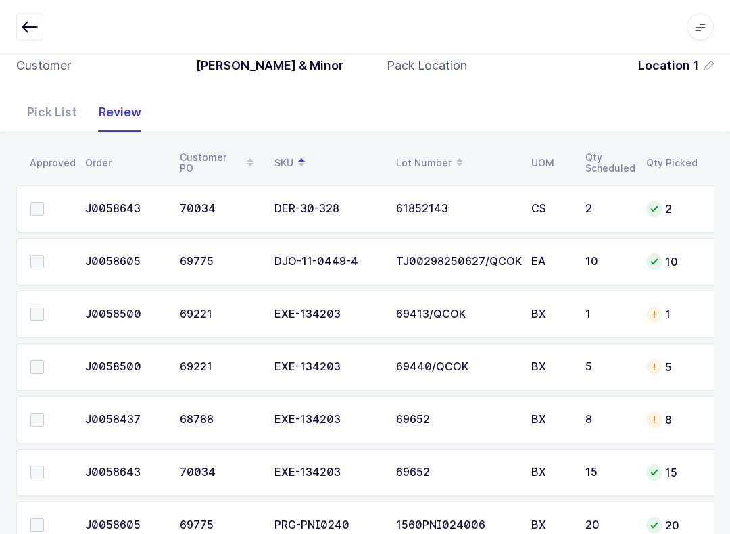
scroll to position [78, 0]
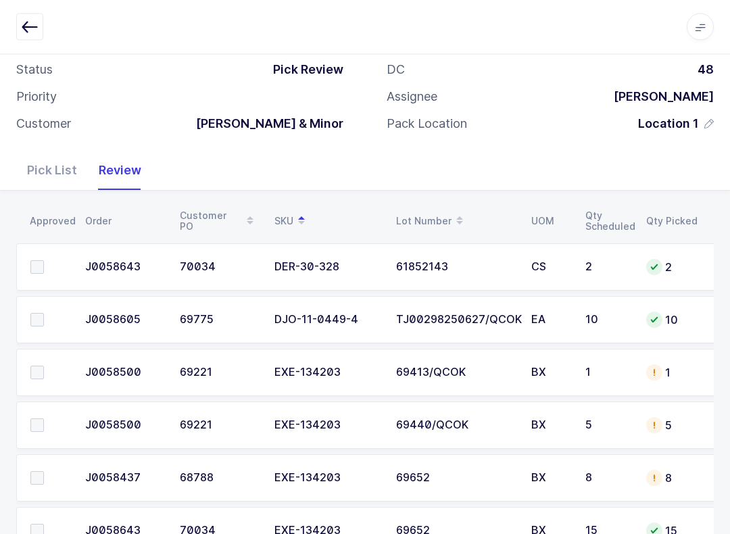
click at [40, 317] on span at bounding box center [37, 321] width 14 height 14
click at [44, 314] on input "checkbox" at bounding box center [44, 314] width 0 height 0
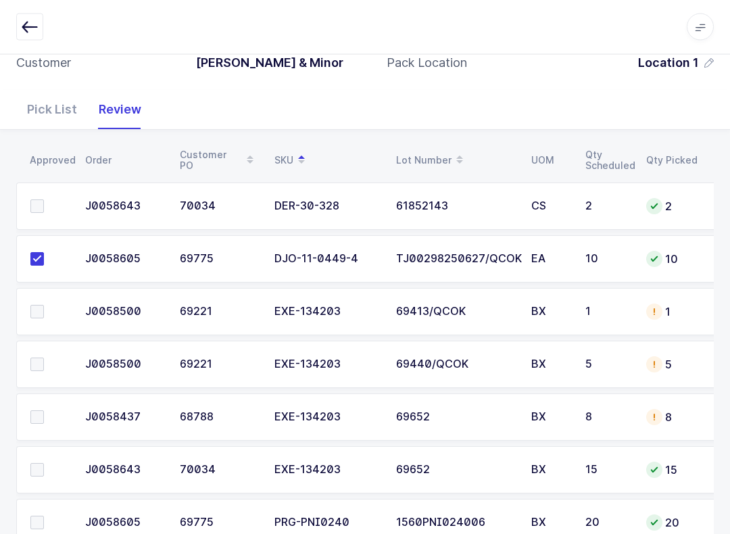
scroll to position [147, 0]
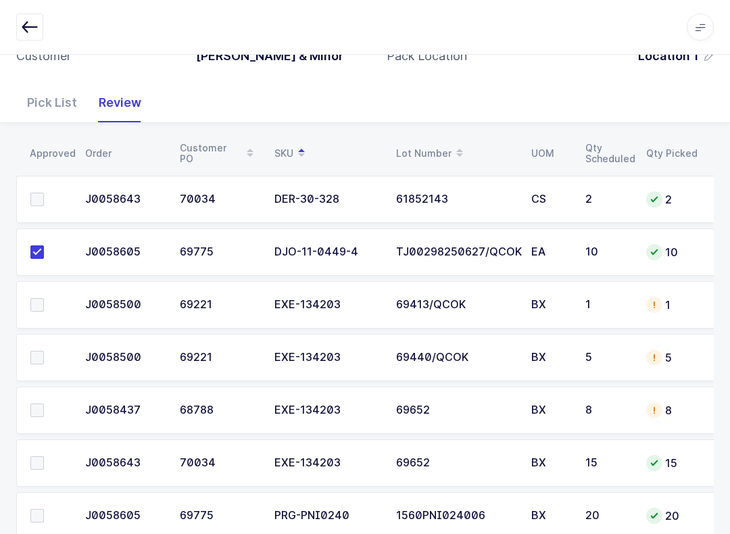
click at [45, 465] on label at bounding box center [49, 463] width 39 height 14
click at [44, 456] on input "checkbox" at bounding box center [44, 456] width 0 height 0
click at [39, 298] on span at bounding box center [37, 305] width 14 height 14
click at [44, 298] on input "checkbox" at bounding box center [44, 298] width 0 height 0
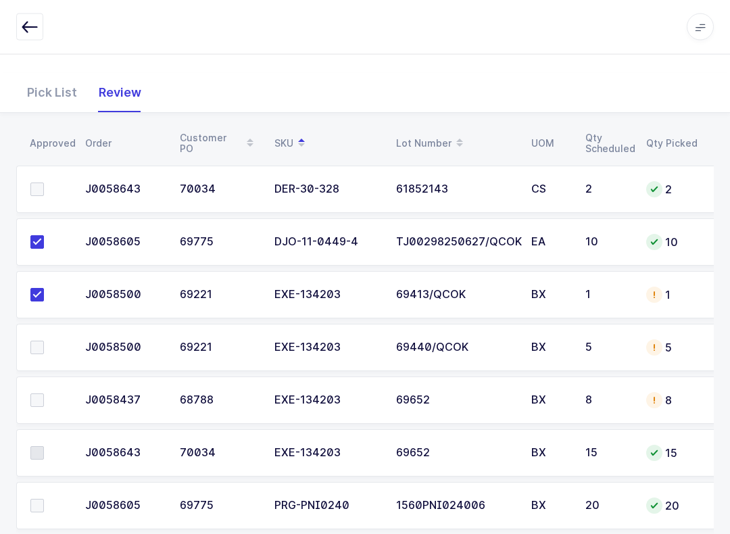
scroll to position [183, 0]
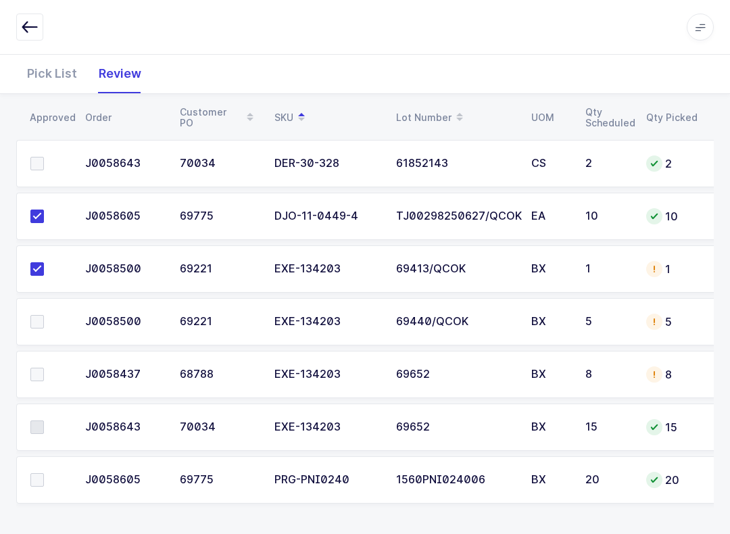
click at [43, 421] on span at bounding box center [37, 428] width 14 height 14
click at [40, 422] on span at bounding box center [37, 428] width 14 height 14
click at [47, 423] on label at bounding box center [49, 428] width 39 height 14
click at [46, 422] on label at bounding box center [49, 428] width 39 height 14
click at [43, 405] on td at bounding box center [46, 427] width 61 height 47
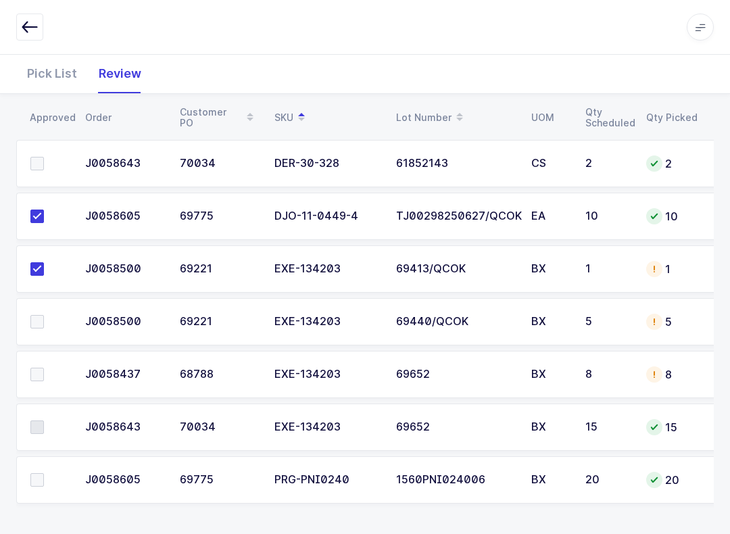
click at [33, 439] on td at bounding box center [46, 427] width 61 height 47
click at [37, 433] on td at bounding box center [46, 427] width 61 height 47
click at [404, 404] on td "69652" at bounding box center [455, 427] width 135 height 47
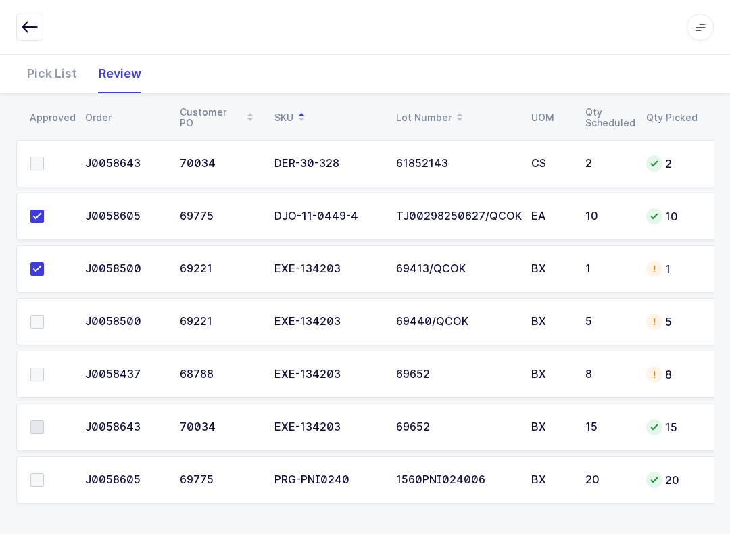
click at [355, 425] on div "EXE-134203" at bounding box center [327, 427] width 105 height 12
click at [344, 404] on td "EXE-134203" at bounding box center [327, 427] width 122 height 47
click at [30, 22] on icon "button" at bounding box center [30, 27] width 16 height 16
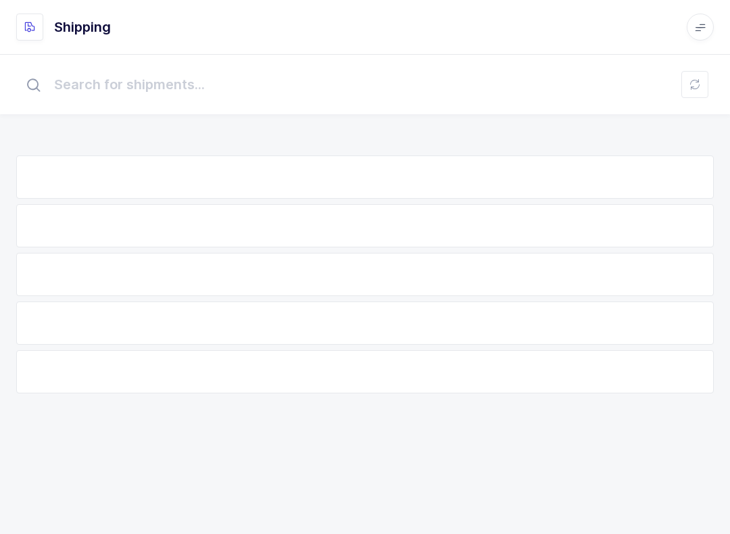
scroll to position [14, 0]
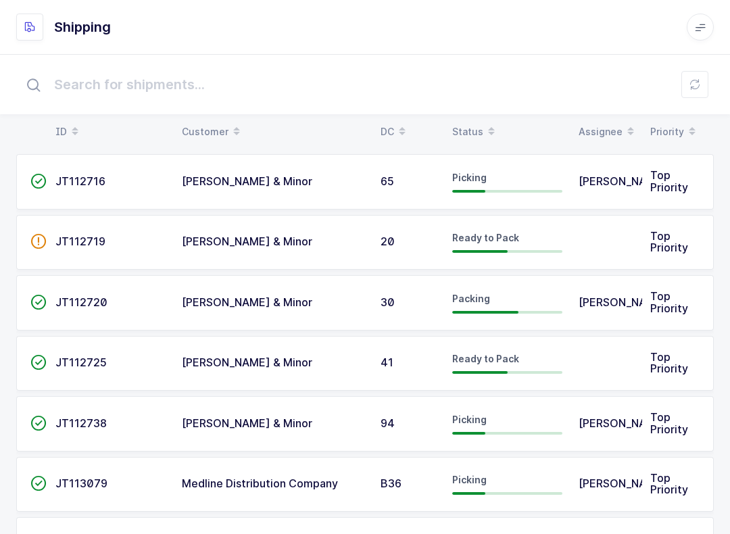
click at [477, 135] on div "Status" at bounding box center [507, 131] width 110 height 23
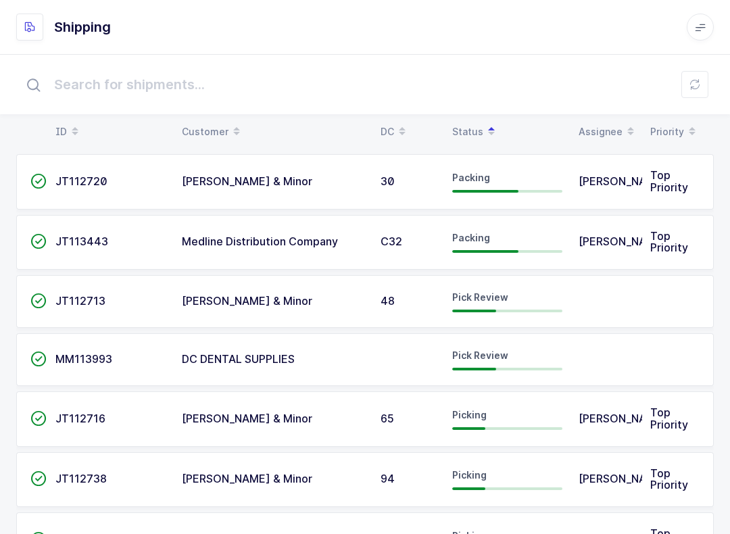
click at [480, 302] on div "Pick Review" at bounding box center [507, 302] width 110 height 22
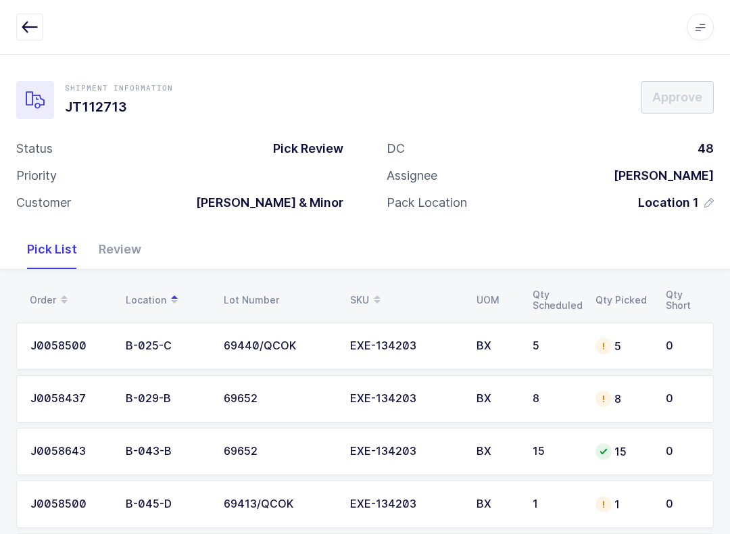
click at [128, 256] on div "Review" at bounding box center [120, 249] width 64 height 39
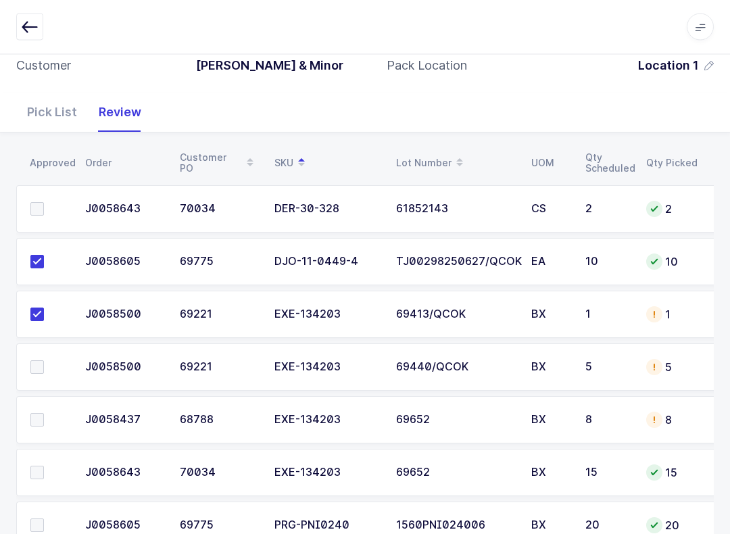
scroll to position [183, 0]
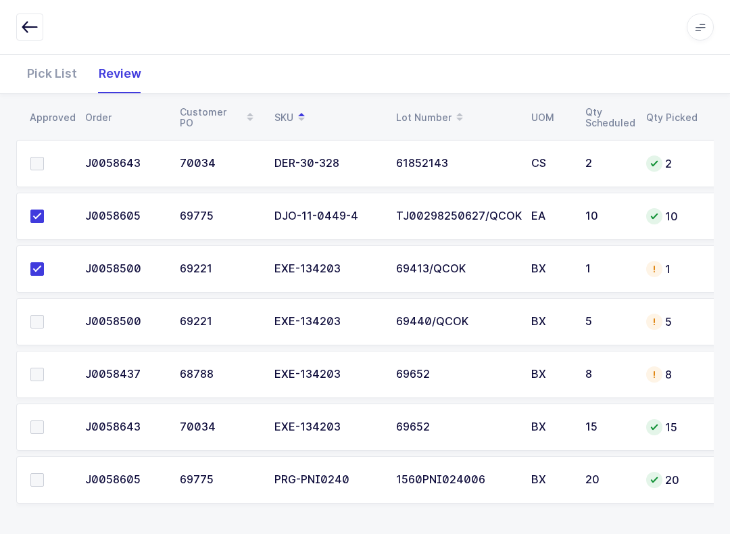
click at [37, 427] on span at bounding box center [37, 428] width 14 height 14
click at [44, 421] on input "checkbox" at bounding box center [44, 421] width 0 height 0
click at [45, 72] on div "Pick List" at bounding box center [52, 73] width 72 height 39
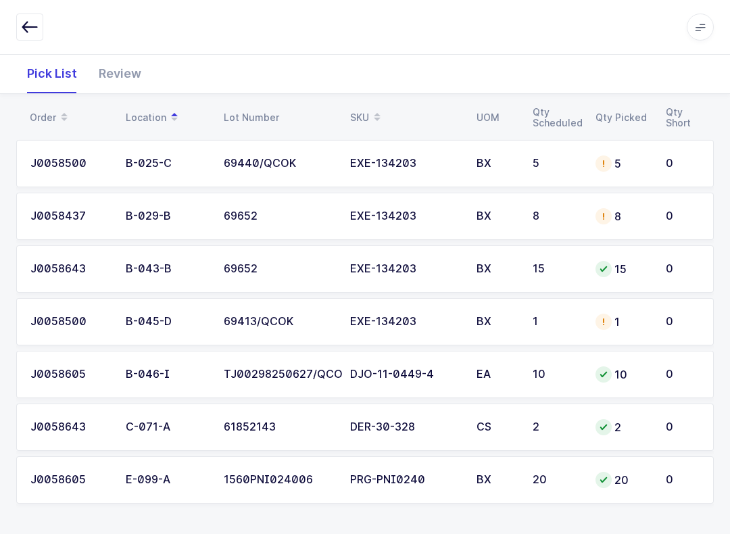
click at [432, 476] on div "PRG-PNI0240" at bounding box center [405, 480] width 110 height 12
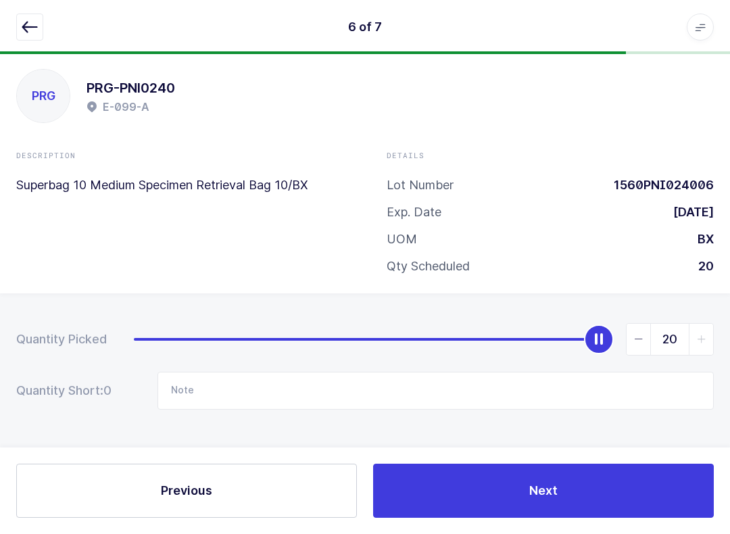
click at [29, 27] on icon "button" at bounding box center [30, 27] width 16 height 16
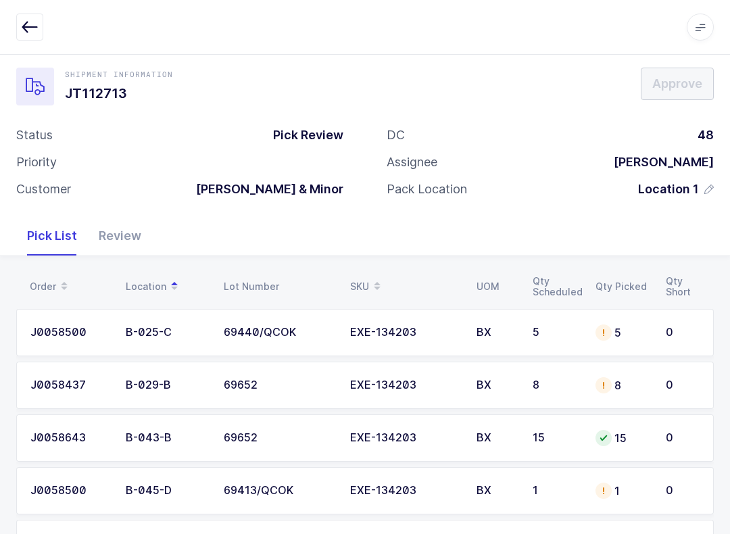
click at [366, 282] on div "SKU" at bounding box center [405, 286] width 110 height 23
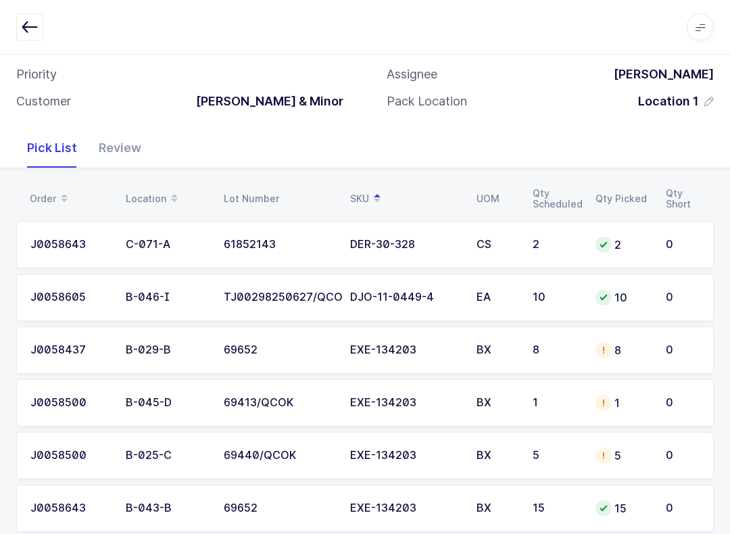
scroll to position [183, 0]
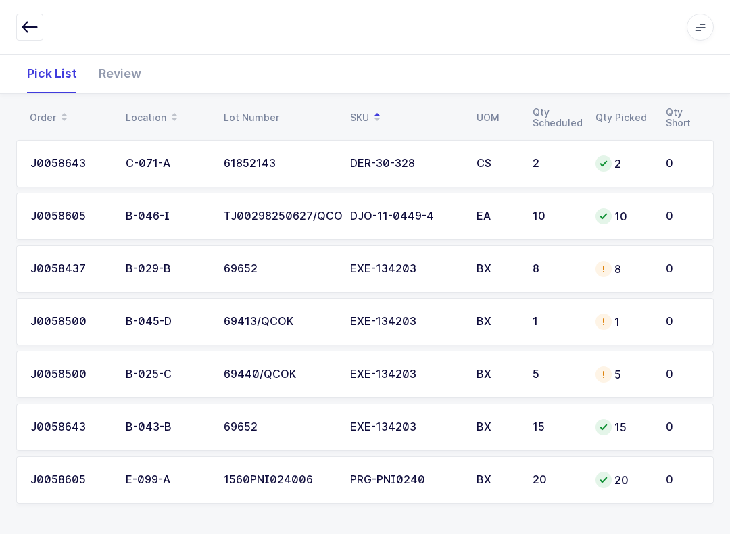
click at [123, 70] on div "Review" at bounding box center [120, 73] width 64 height 39
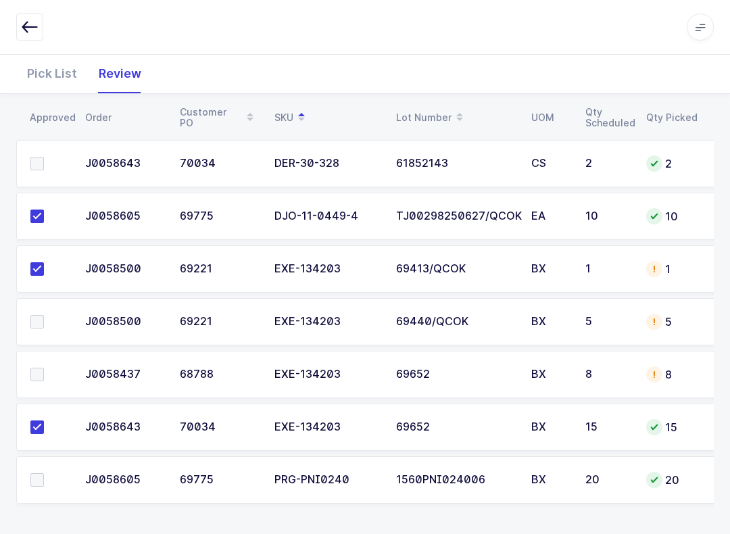
click at [47, 479] on label at bounding box center [49, 480] width 39 height 14
click at [44, 473] on input "checkbox" at bounding box center [44, 473] width 0 height 0
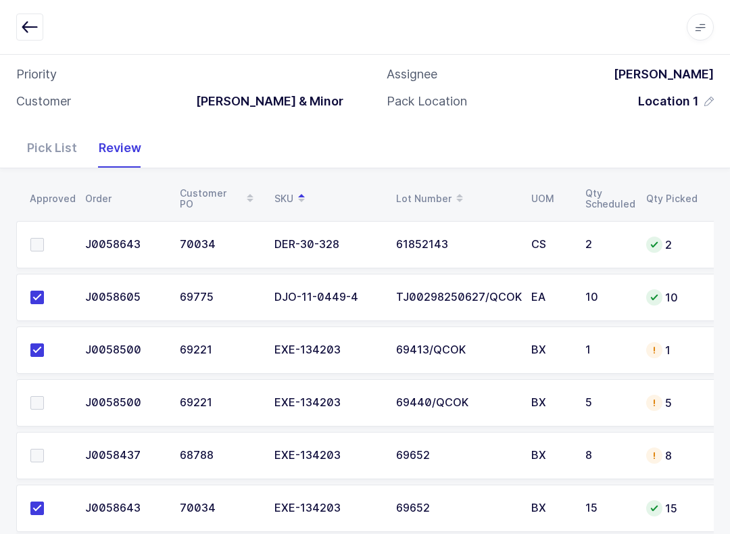
scroll to position [72, 0]
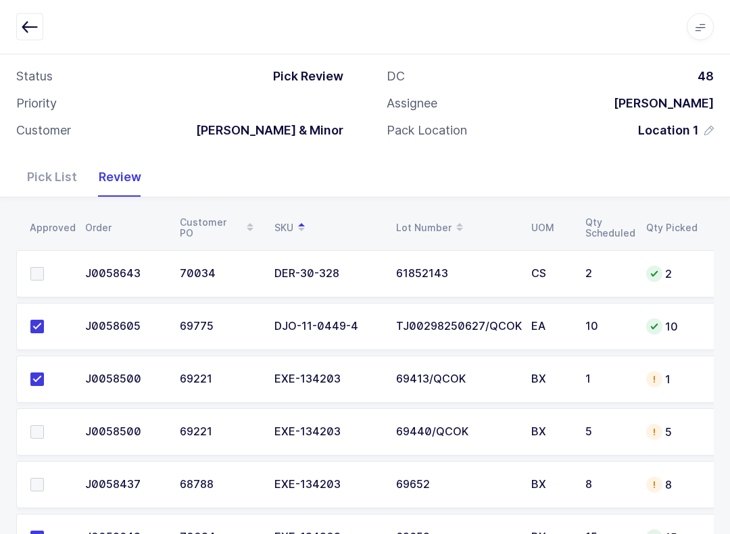
click at [51, 260] on td at bounding box center [46, 274] width 61 height 47
click at [48, 268] on label at bounding box center [49, 275] width 39 height 14
click at [44, 268] on input "checkbox" at bounding box center [44, 268] width 0 height 0
click at [34, 426] on span at bounding box center [37, 432] width 14 height 14
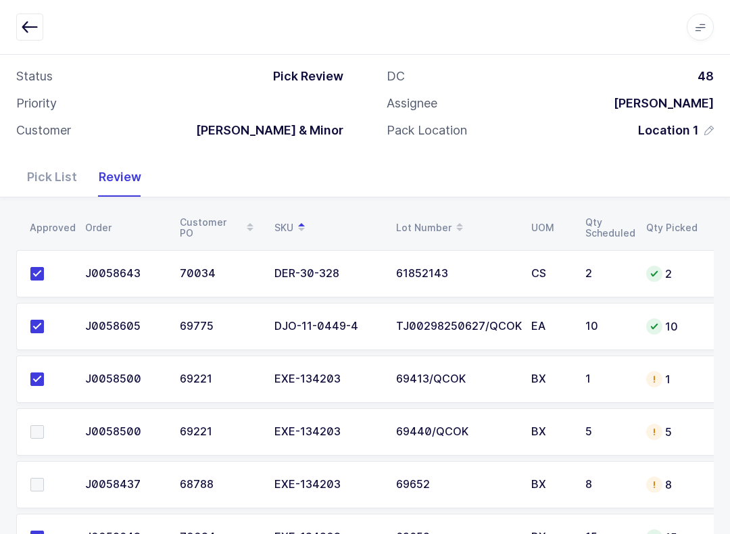
click at [44, 425] on input "checkbox" at bounding box center [44, 425] width 0 height 0
click at [42, 484] on span at bounding box center [37, 485] width 14 height 14
click at [44, 478] on input "checkbox" at bounding box center [44, 478] width 0 height 0
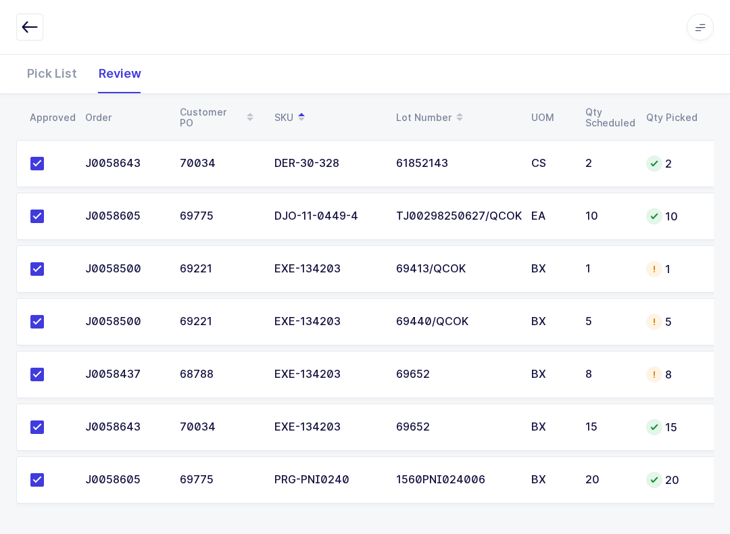
scroll to position [0, 0]
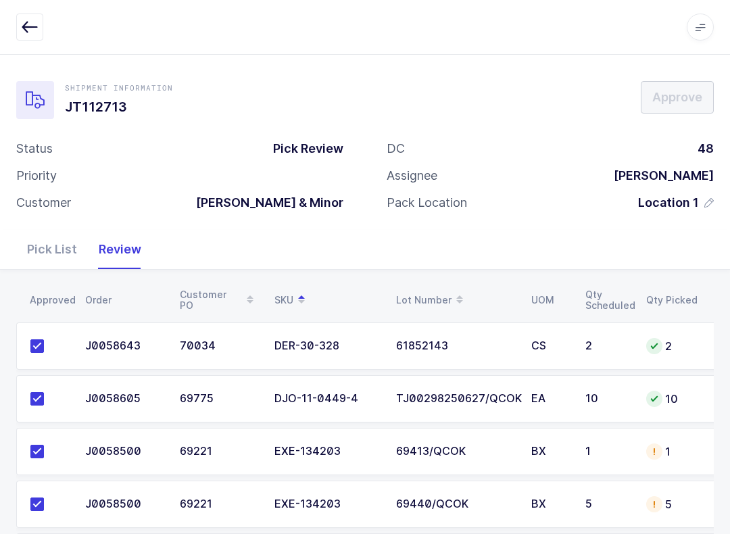
click at [547, 431] on td "BX" at bounding box center [550, 451] width 54 height 47
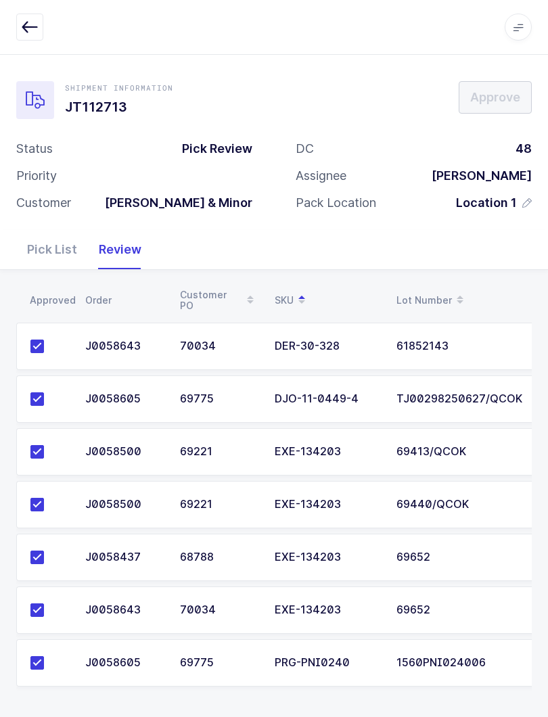
click at [32, 25] on icon "button" at bounding box center [30, 27] width 16 height 16
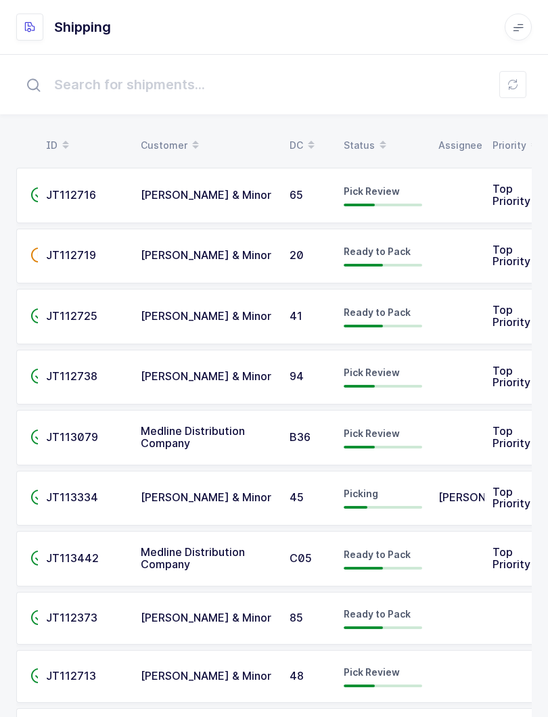
click at [527, 78] on input "text" at bounding box center [273, 84] width 515 height 43
click at [517, 83] on icon at bounding box center [512, 84] width 11 height 11
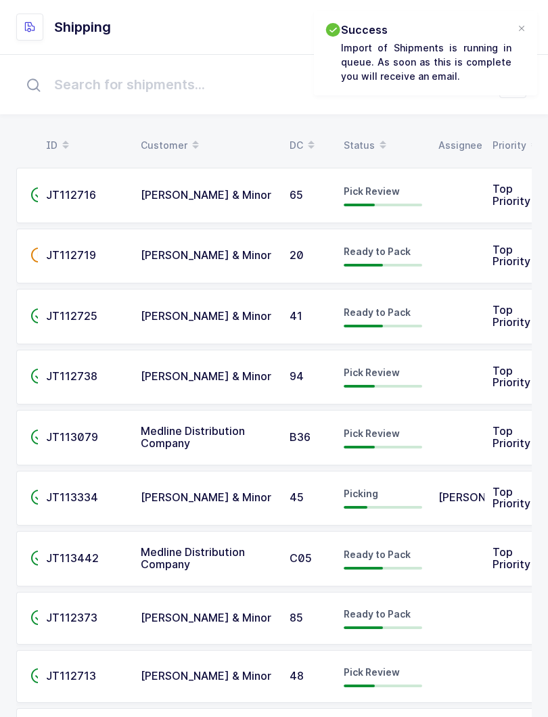
click at [379, 147] on icon at bounding box center [382, 148] width 7 height 7
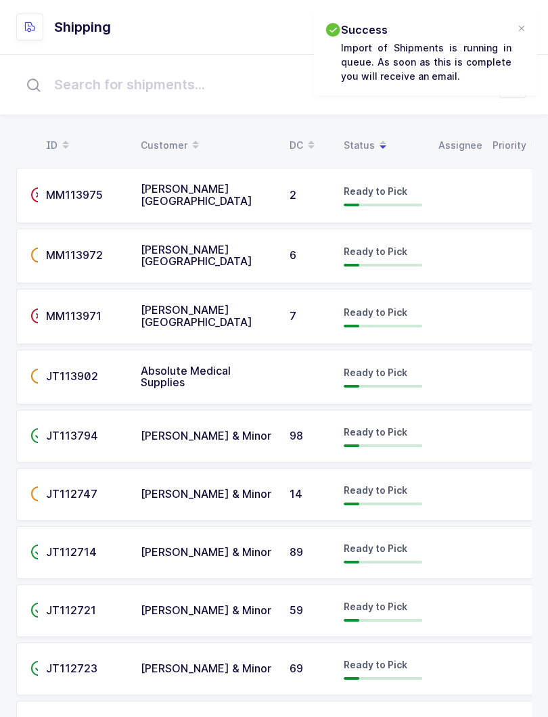
click at [379, 142] on icon at bounding box center [382, 140] width 7 height 7
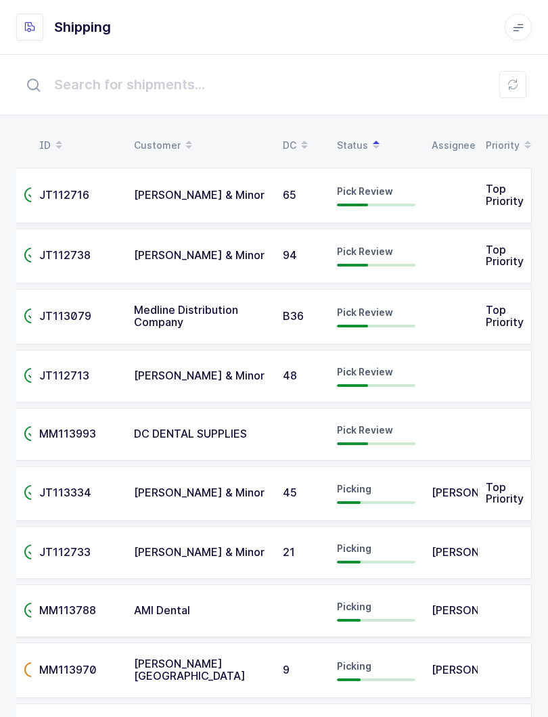
click at [385, 384] on td "Pick Review" at bounding box center [376, 376] width 95 height 53
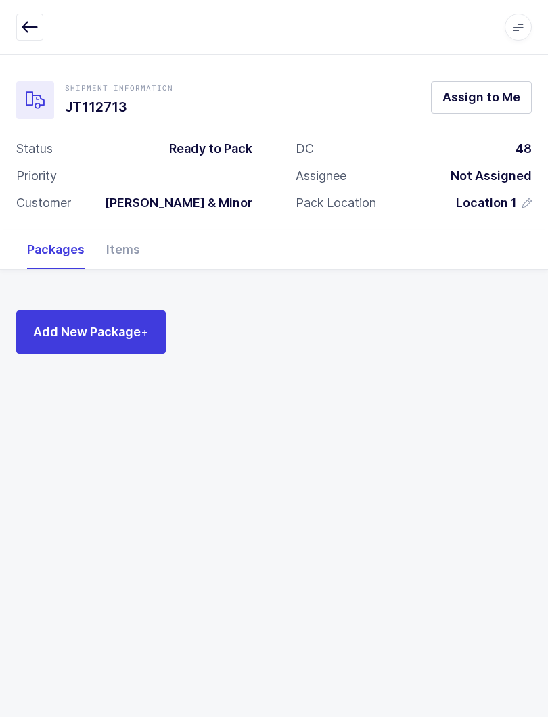
click at [16, 26] on button "button" at bounding box center [29, 27] width 27 height 27
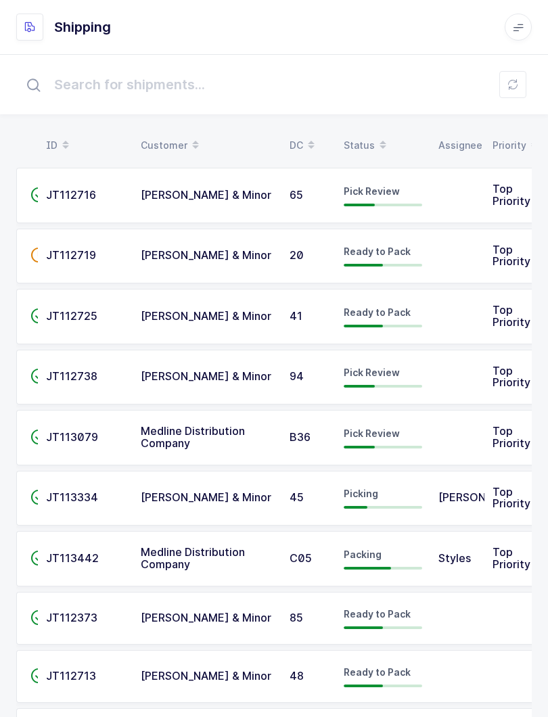
click at [366, 135] on div "Status" at bounding box center [383, 145] width 78 height 23
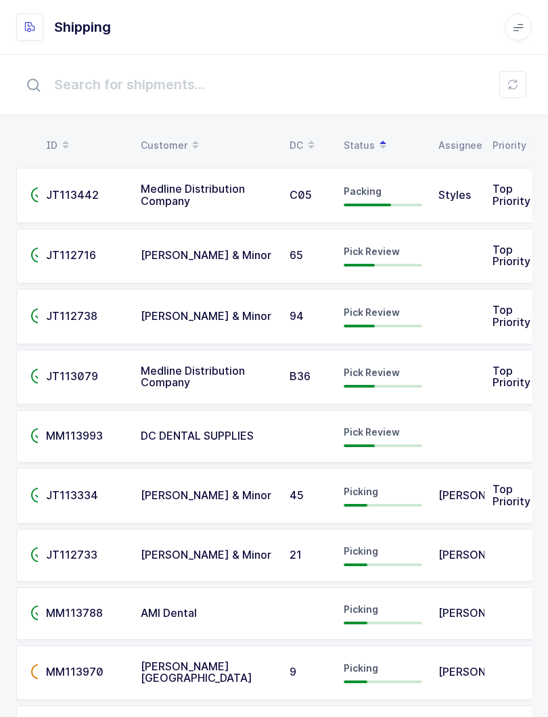
click at [402, 366] on div "Pick Review" at bounding box center [383, 377] width 78 height 22
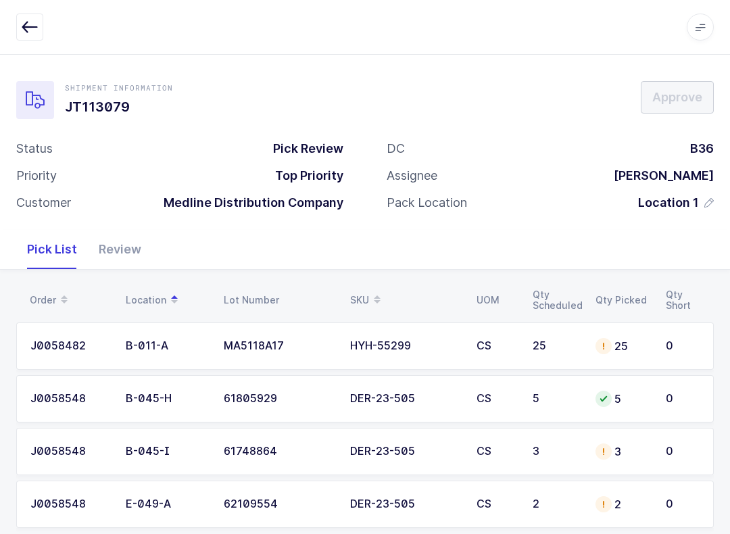
click at [120, 238] on div "Review" at bounding box center [120, 249] width 64 height 39
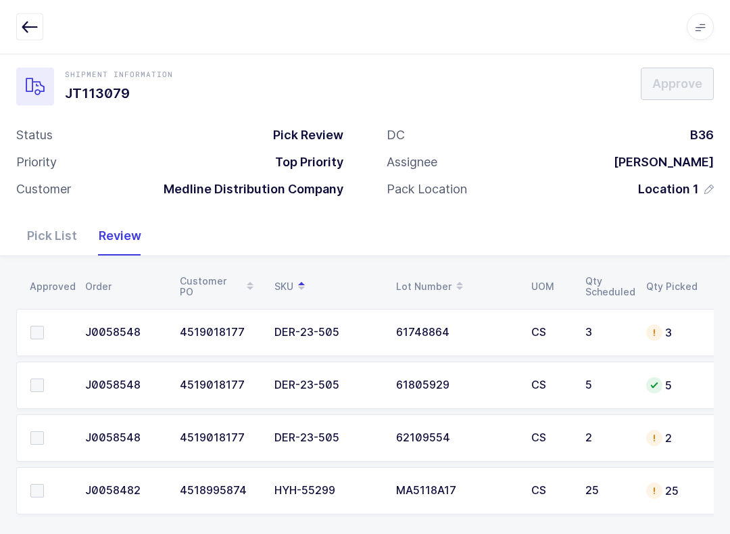
scroll to position [24, 0]
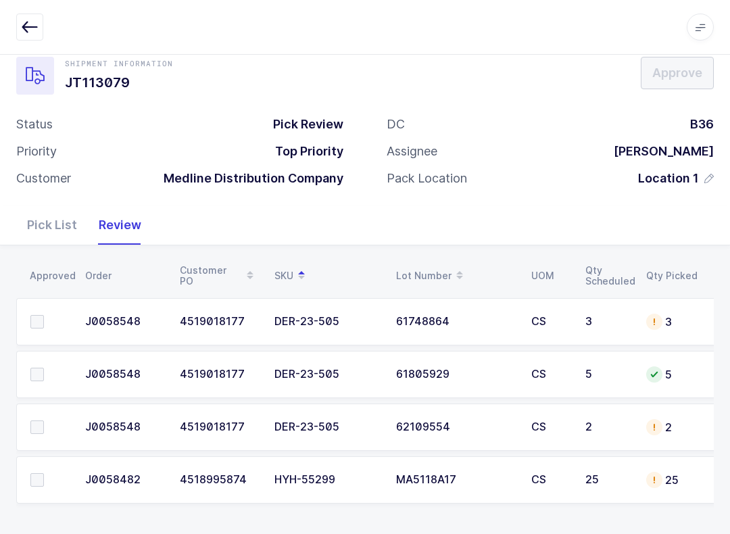
click at [38, 325] on span at bounding box center [37, 322] width 14 height 14
click at [44, 315] on input "checkbox" at bounding box center [44, 315] width 0 height 0
click at [41, 374] on span at bounding box center [37, 375] width 14 height 14
click at [44, 368] on input "checkbox" at bounding box center [44, 368] width 0 height 0
click at [37, 421] on span at bounding box center [37, 428] width 14 height 14
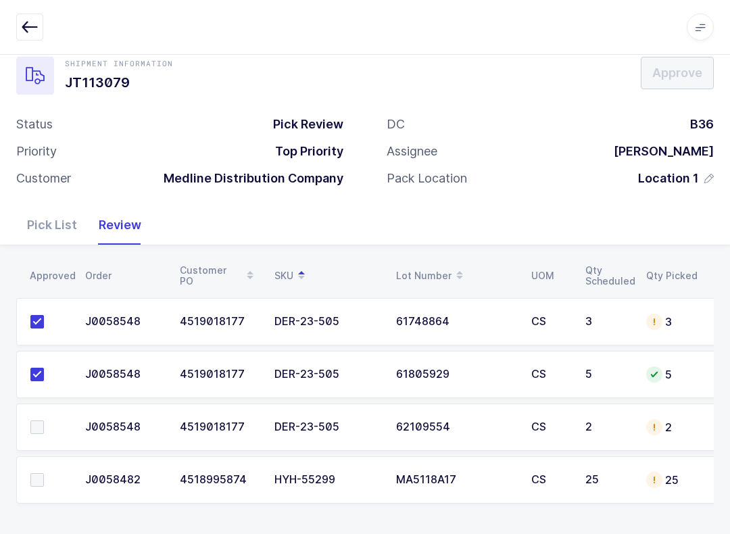
click at [44, 421] on input "checkbox" at bounding box center [44, 421] width 0 height 0
click at [53, 225] on div "Pick List" at bounding box center [52, 225] width 72 height 39
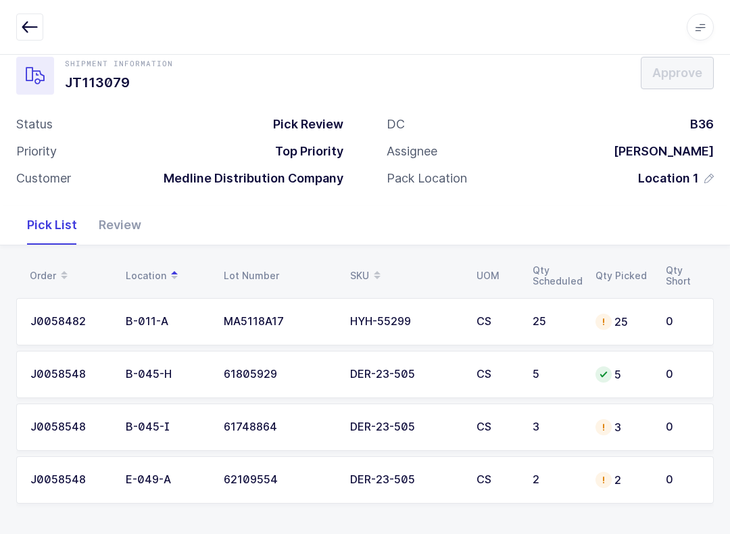
click at [547, 427] on div "3" at bounding box center [623, 427] width 54 height 16
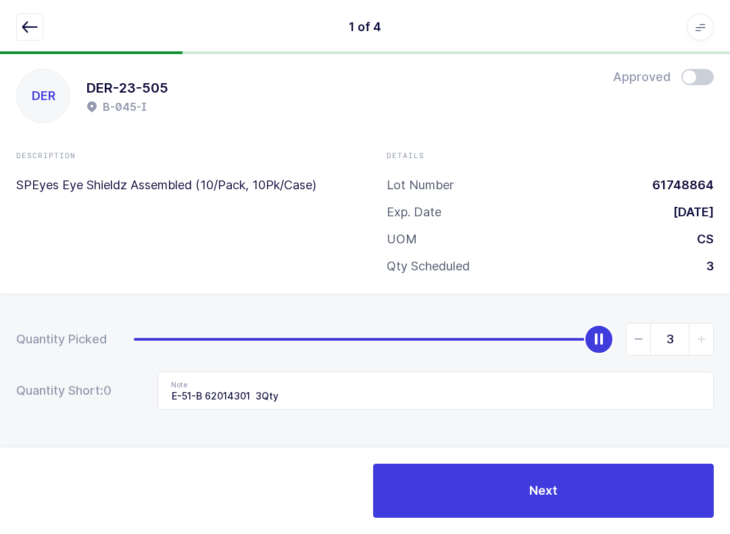
scroll to position [14, 0]
click at [37, 34] on icon "button" at bounding box center [30, 27] width 16 height 16
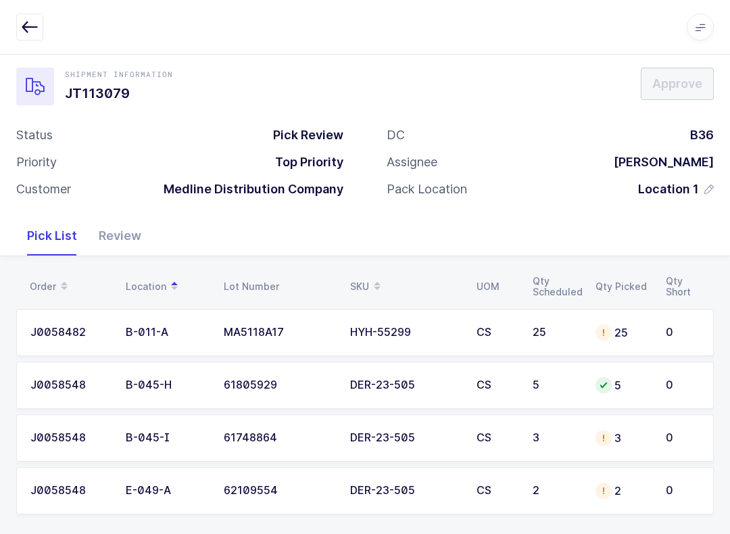
click at [102, 239] on div "Review" at bounding box center [120, 235] width 64 height 39
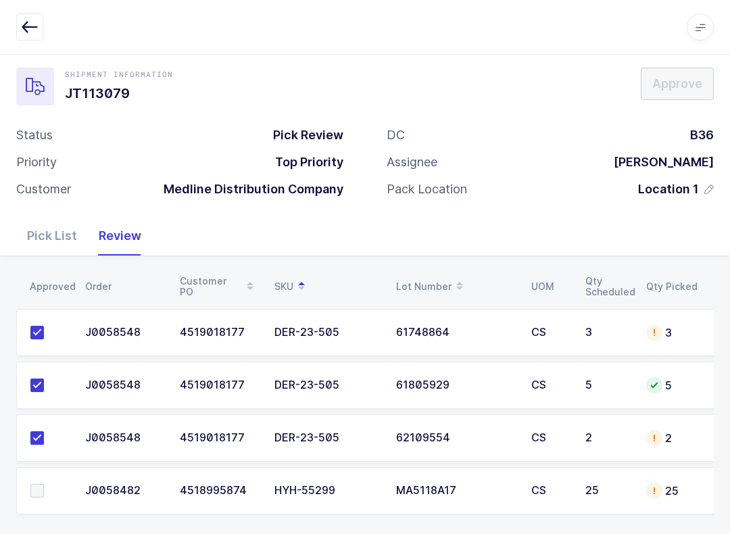
click at [47, 506] on td at bounding box center [46, 490] width 61 height 47
click at [39, 494] on span at bounding box center [37, 491] width 14 height 14
click at [44, 484] on input "checkbox" at bounding box center [44, 484] width 0 height 0
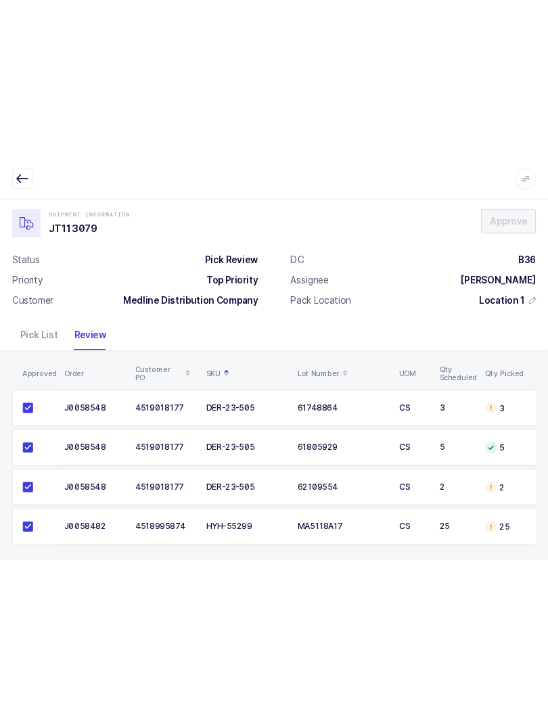
scroll to position [0, 0]
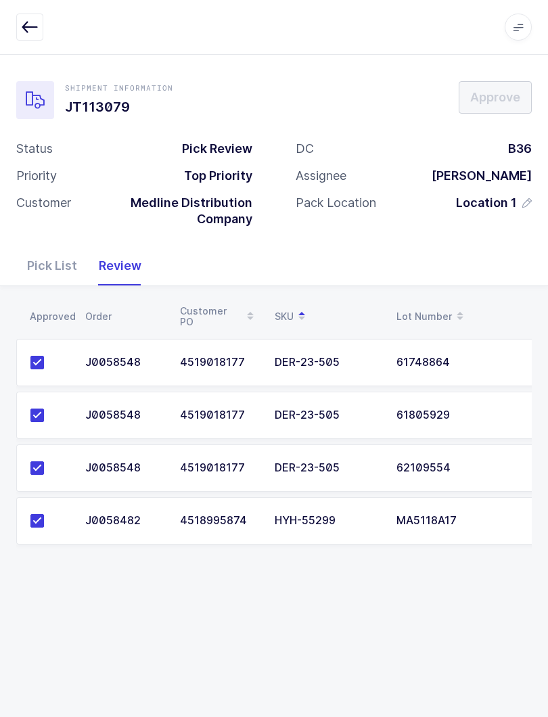
click at [39, 18] on button "button" at bounding box center [29, 27] width 27 height 27
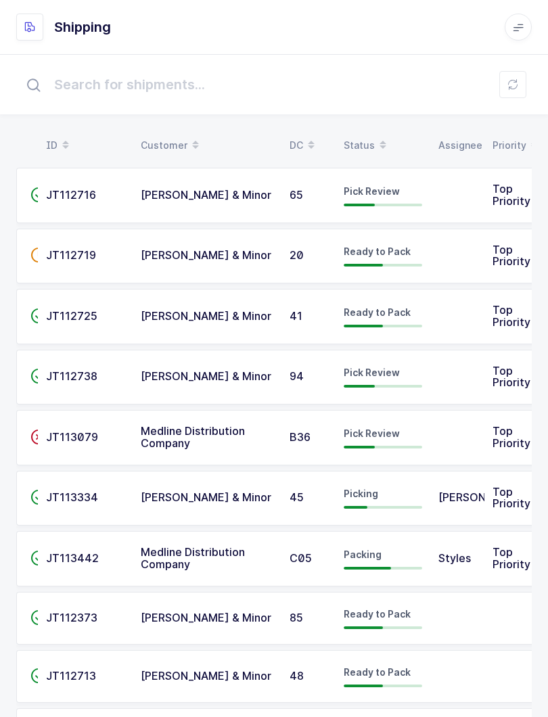
click at [504, 79] on button at bounding box center [512, 84] width 27 height 27
click at [367, 145] on div "Status" at bounding box center [383, 145] width 78 height 23
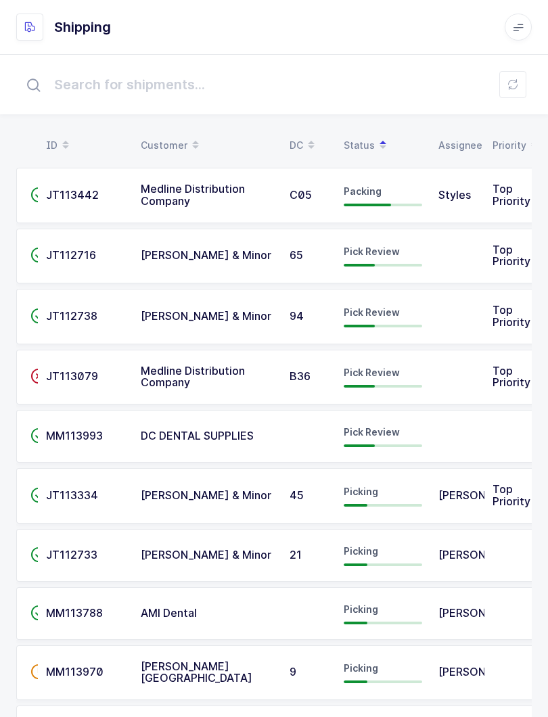
click at [364, 375] on span "Pick Review" at bounding box center [372, 372] width 56 height 11
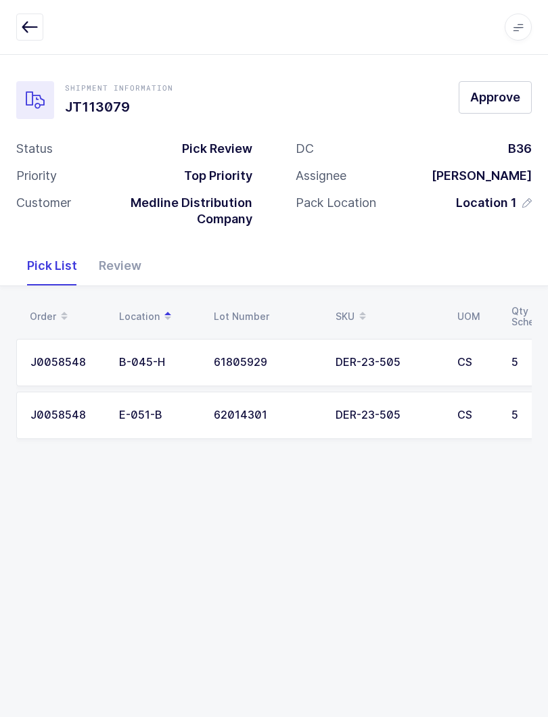
click at [119, 268] on div "Review" at bounding box center [120, 265] width 64 height 39
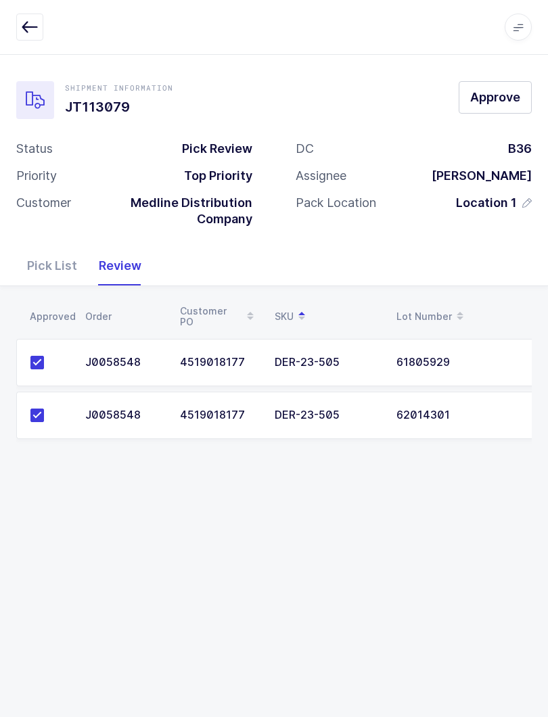
click at [26, 15] on button "button" at bounding box center [29, 27] width 27 height 27
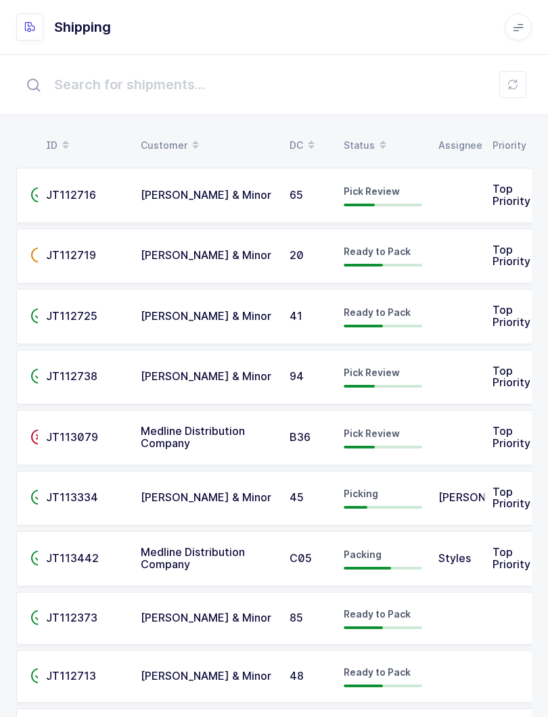
click at [379, 141] on icon at bounding box center [382, 140] width 7 height 7
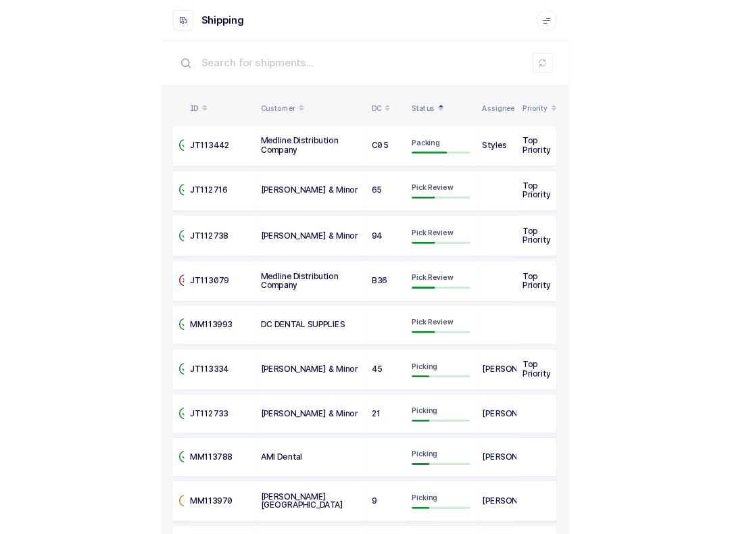
scroll to position [0, 7]
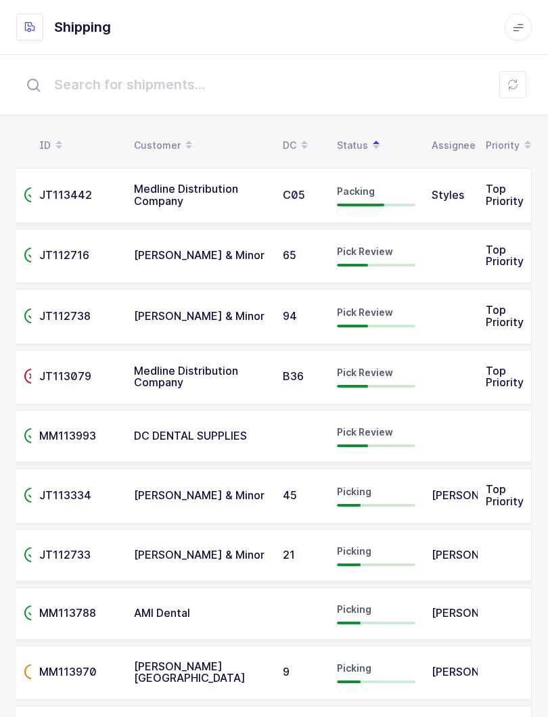
click at [419, 369] on td "Pick Review" at bounding box center [376, 377] width 95 height 55
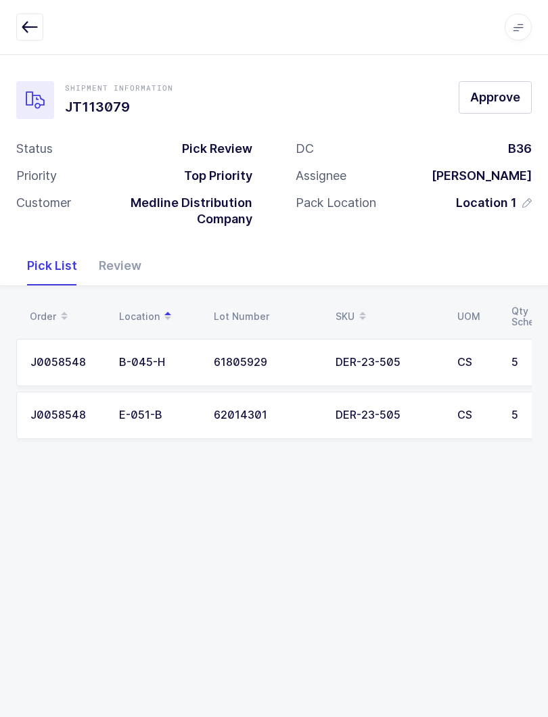
click at [492, 95] on span "Approve" at bounding box center [495, 97] width 50 height 17
click at [103, 246] on div "Review" at bounding box center [120, 265] width 64 height 39
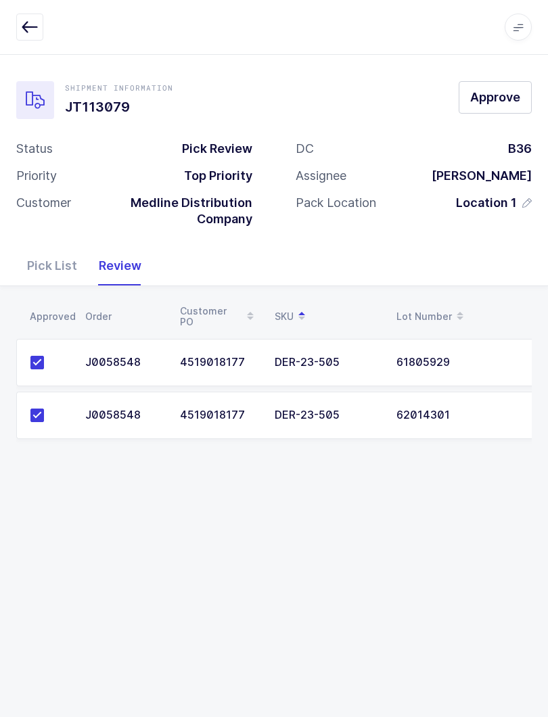
click at [19, 27] on button "button" at bounding box center [29, 27] width 27 height 27
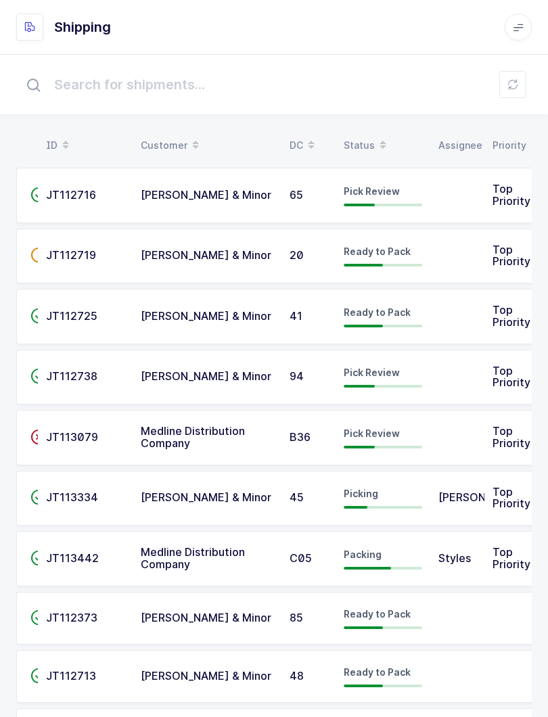
click at [369, 135] on div "Status" at bounding box center [383, 145] width 78 height 23
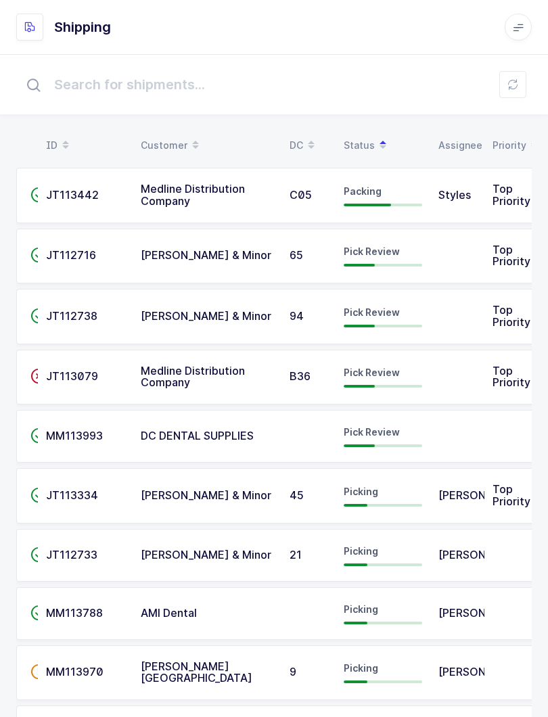
click at [404, 367] on div "Pick Review" at bounding box center [383, 377] width 78 height 22
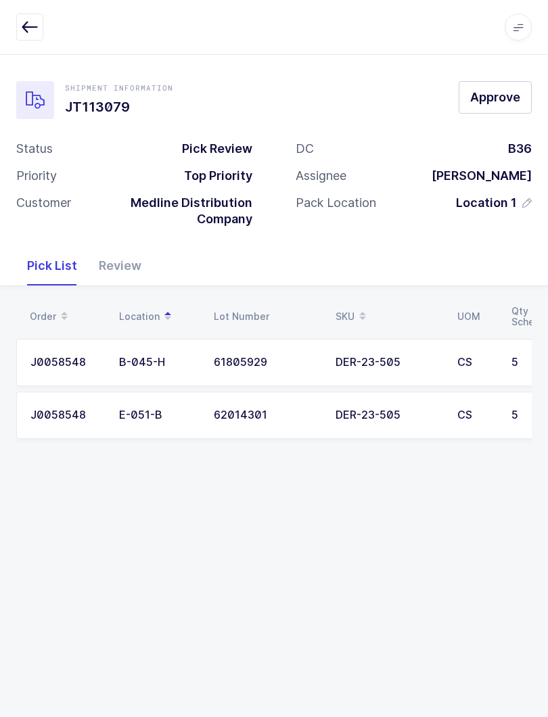
click at [120, 258] on div "Review" at bounding box center [120, 265] width 64 height 39
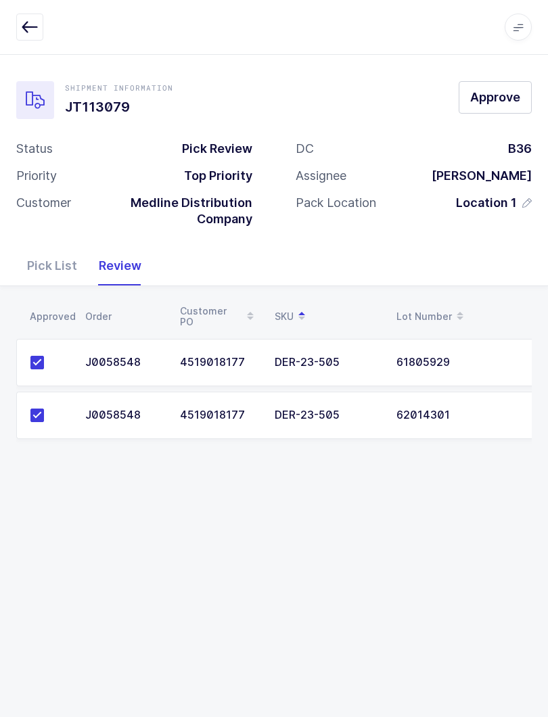
click at [49, 248] on div "Pick List" at bounding box center [52, 265] width 72 height 39
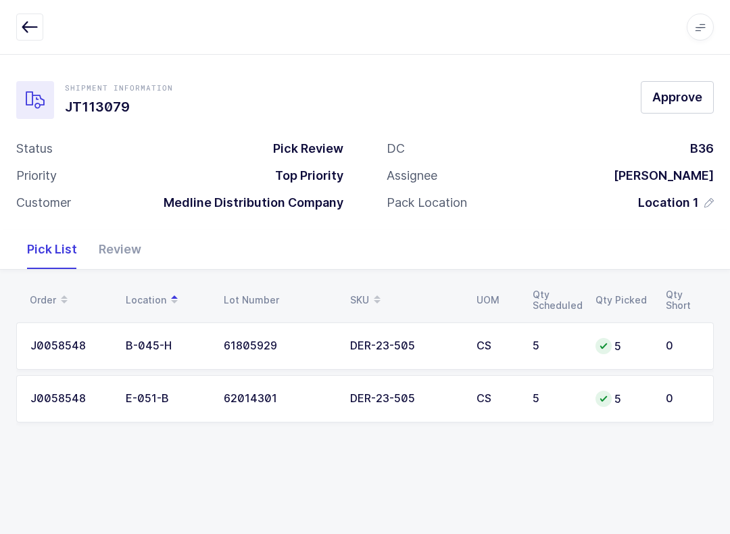
click at [547, 95] on span "Approve" at bounding box center [678, 97] width 50 height 17
click at [113, 255] on div "Review" at bounding box center [120, 249] width 64 height 39
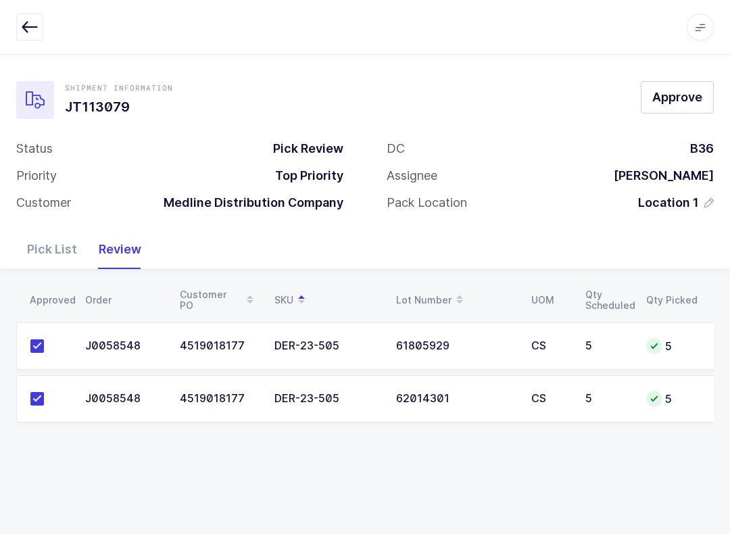
click at [547, 93] on span "Approve" at bounding box center [678, 97] width 50 height 17
